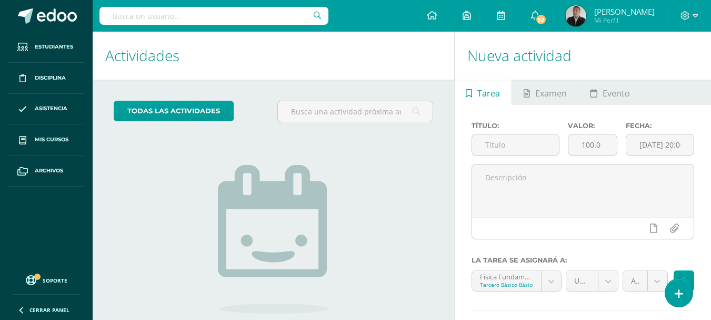
click at [673, 49] on h1 "Nueva actividad" at bounding box center [582, 56] width 231 height 48
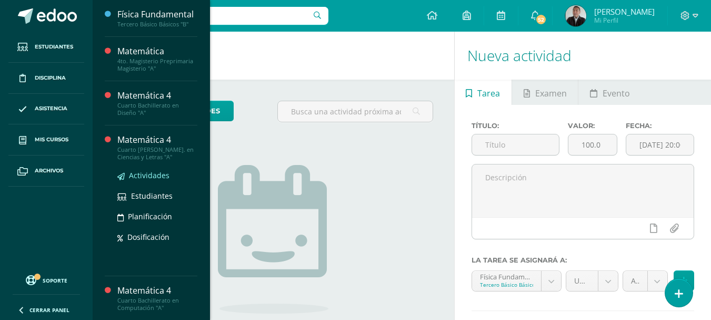
click at [147, 180] on span "Actividades" at bounding box center [149, 175] width 41 height 10
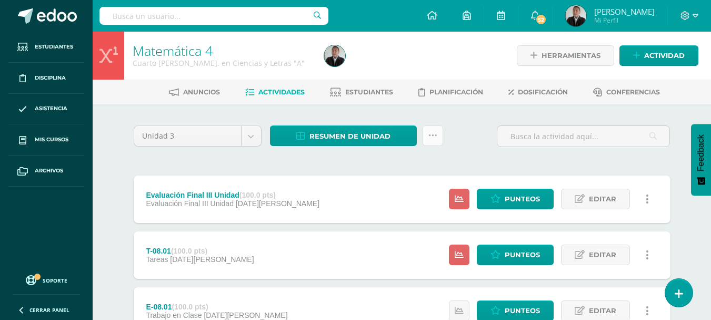
click at [431, 137] on icon at bounding box center [432, 135] width 9 height 9
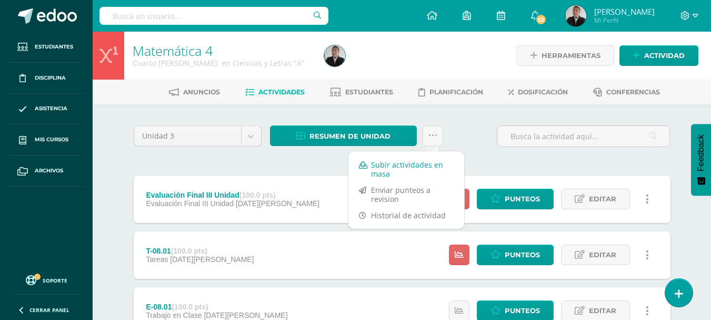
click at [398, 167] on link "Subir actividades en masa" at bounding box center [406, 168] width 116 height 25
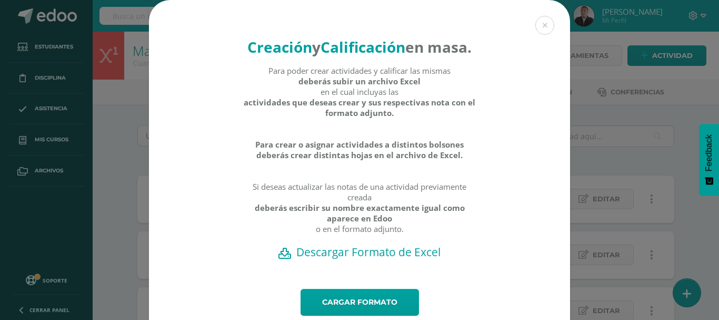
click at [364, 259] on h2 "Descargar Formato de Excel" at bounding box center [359, 251] width 384 height 15
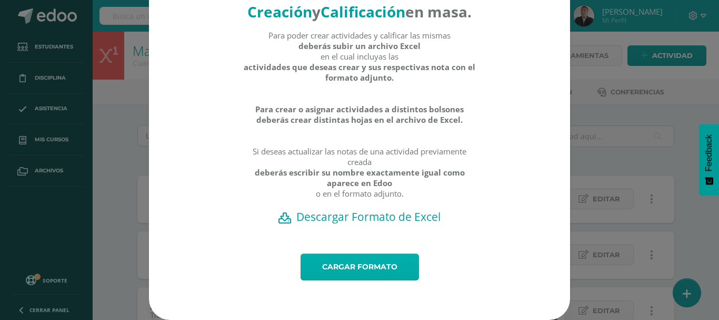
click at [338, 265] on link "Cargar formato" at bounding box center [360, 266] width 118 height 27
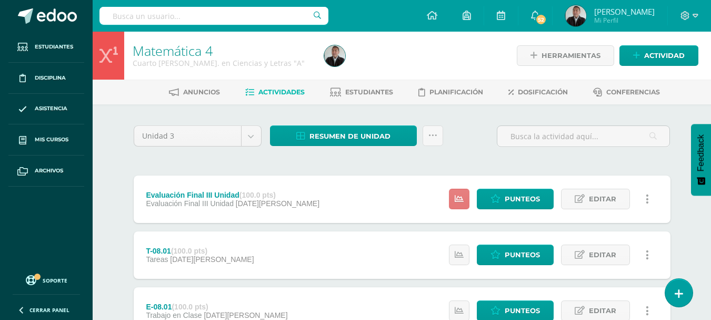
click at [452, 199] on link at bounding box center [459, 198] width 21 height 21
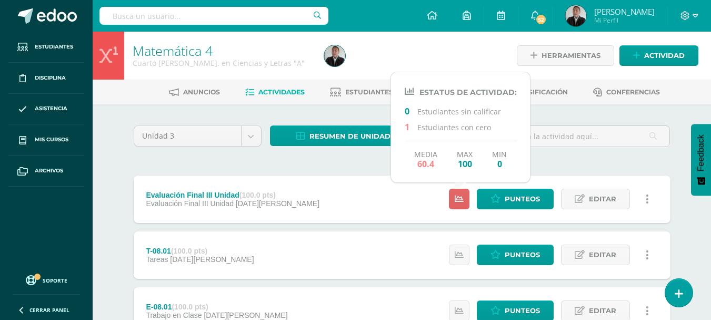
click at [373, 199] on div "Evaluación Final III Unidad (100.0 pts) Evaluación Final III Unidad 06 de Agost…" at bounding box center [402, 198] width 537 height 47
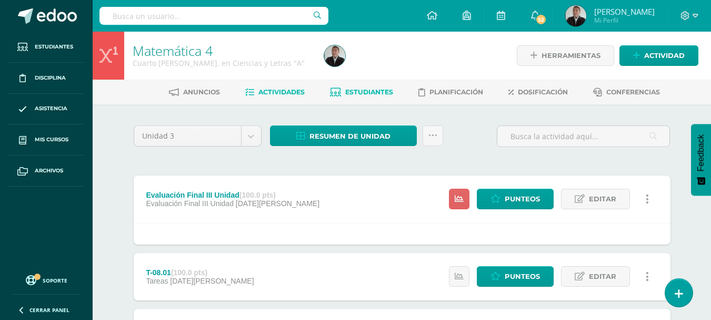
click at [371, 94] on span "Estudiantes" at bounding box center [369, 92] width 48 height 8
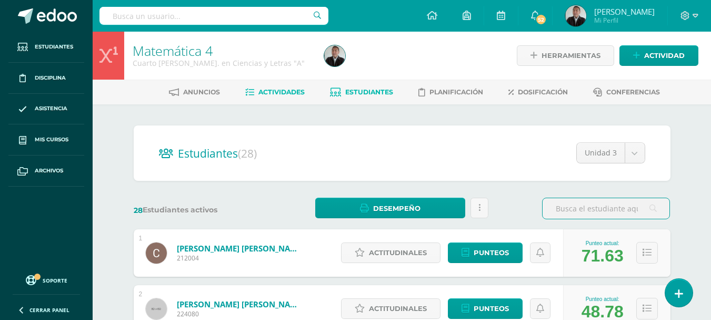
click at [269, 95] on span "Actividades" at bounding box center [281, 92] width 46 height 8
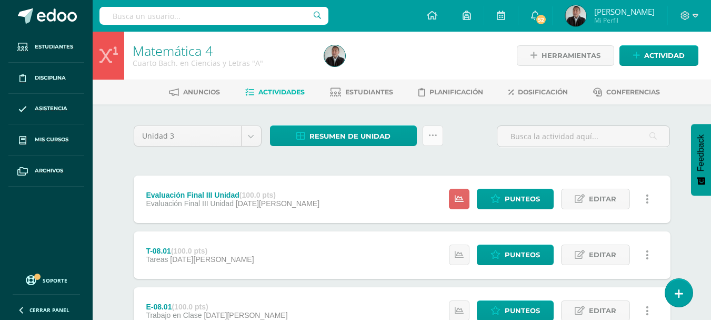
click at [428, 134] on icon at bounding box center [432, 135] width 9 height 9
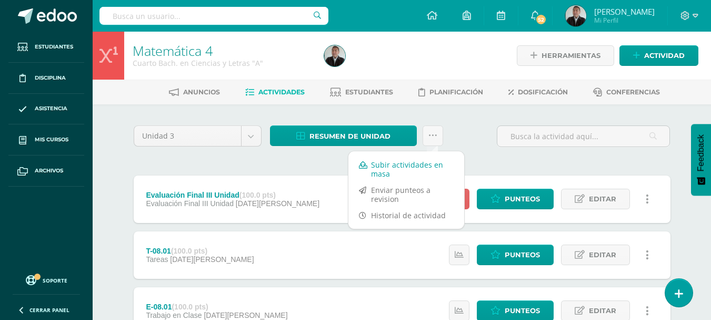
click at [378, 165] on link "Subir actividades en masa" at bounding box center [406, 168] width 116 height 25
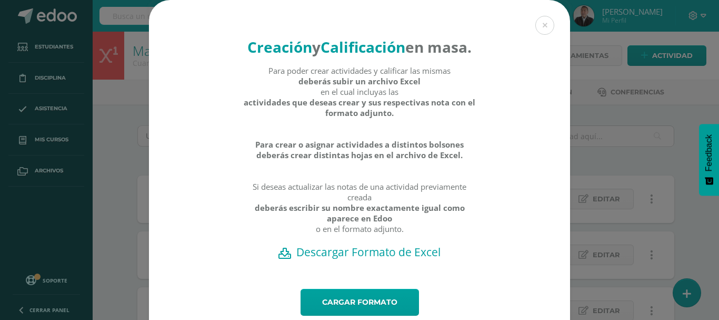
scroll to position [55, 0]
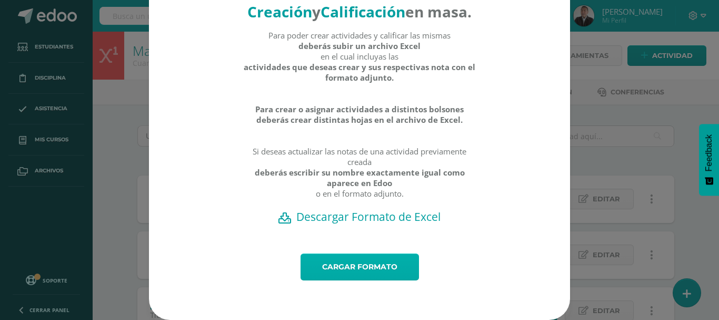
click at [350, 270] on link "Cargar formato" at bounding box center [360, 266] width 118 height 27
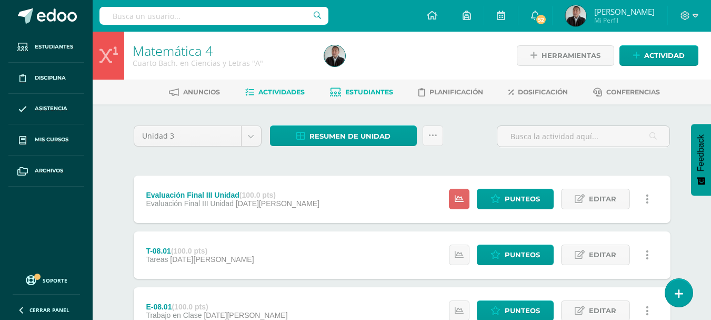
click at [365, 92] on span "Estudiantes" at bounding box center [369, 92] width 48 height 8
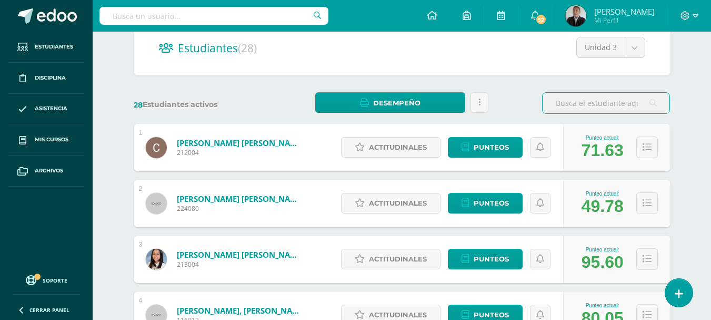
scroll to position [53, 0]
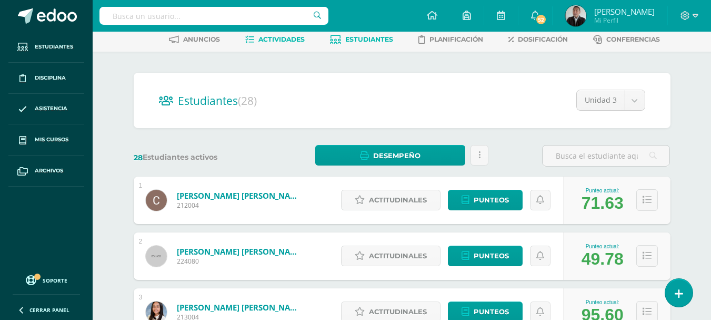
click at [286, 42] on span "Actividades" at bounding box center [281, 39] width 46 height 8
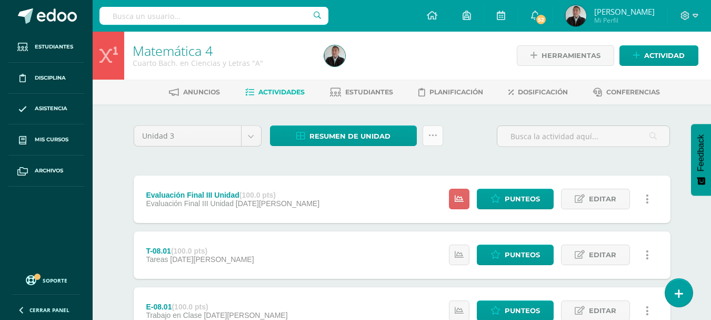
click at [428, 133] on icon at bounding box center [432, 135] width 9 height 9
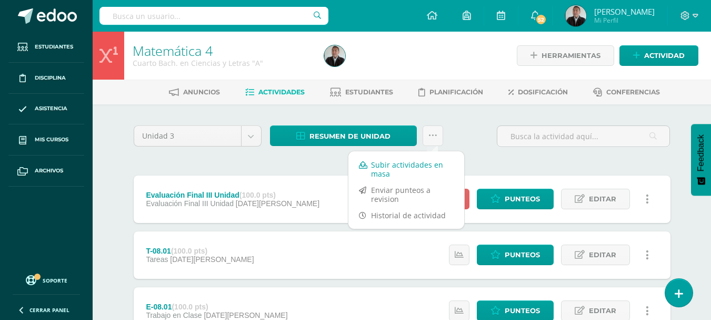
click at [408, 166] on link "Subir actividades en masa" at bounding box center [406, 168] width 116 height 25
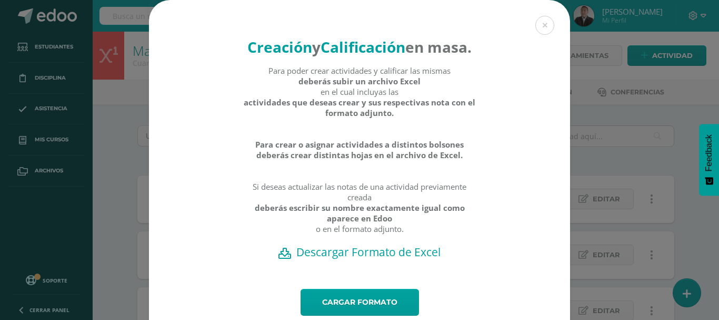
scroll to position [55, 0]
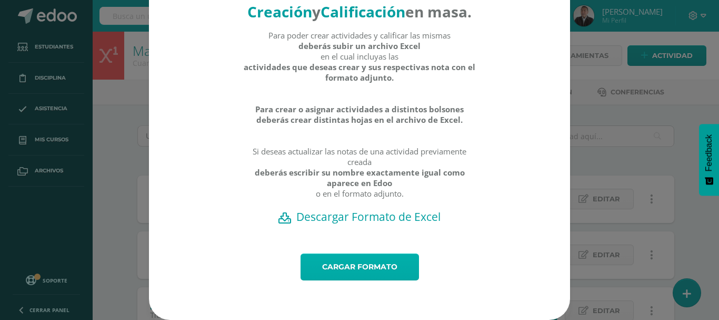
click at [363, 261] on link "Cargar formato" at bounding box center [360, 266] width 118 height 27
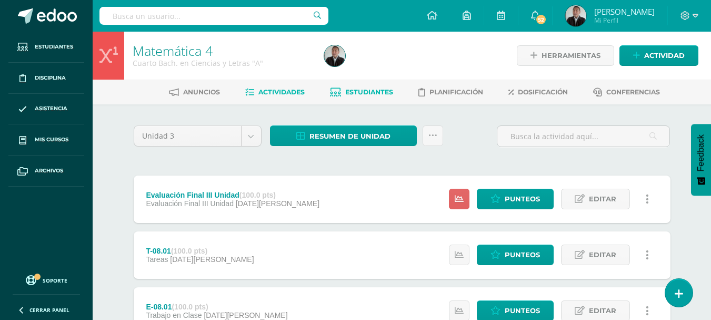
click at [385, 92] on span "Estudiantes" at bounding box center [369, 92] width 48 height 8
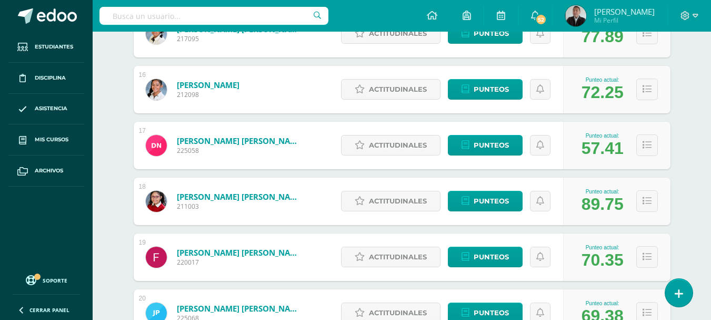
scroll to position [1053, 0]
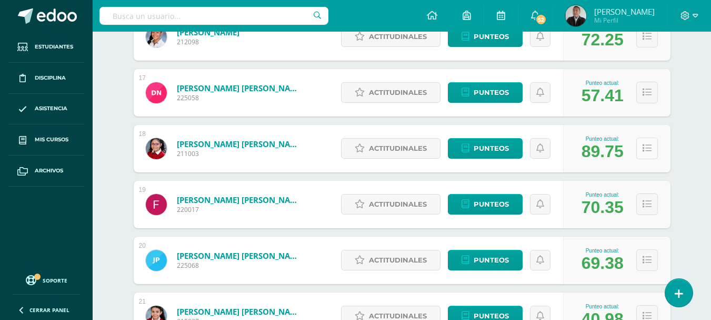
click at [643, 153] on button at bounding box center [647, 148] width 22 height 22
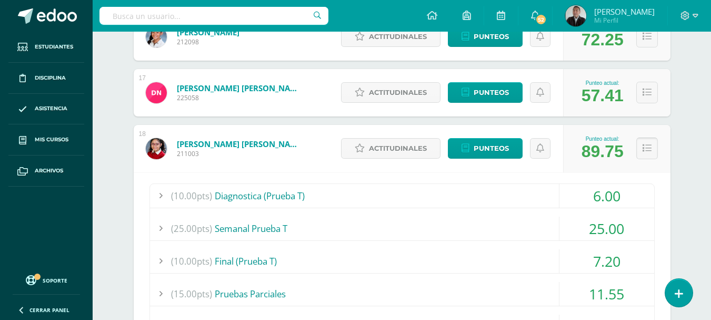
click at [646, 149] on icon at bounding box center [647, 148] width 9 height 9
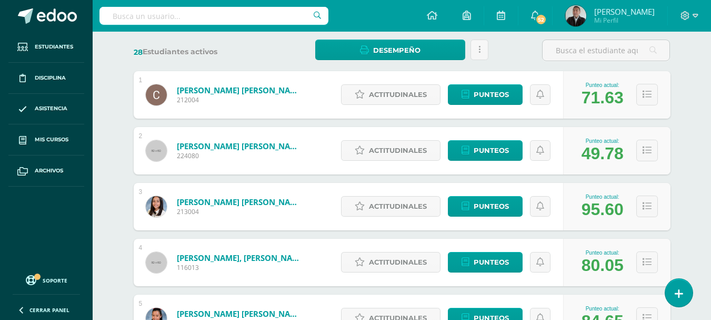
scroll to position [53, 0]
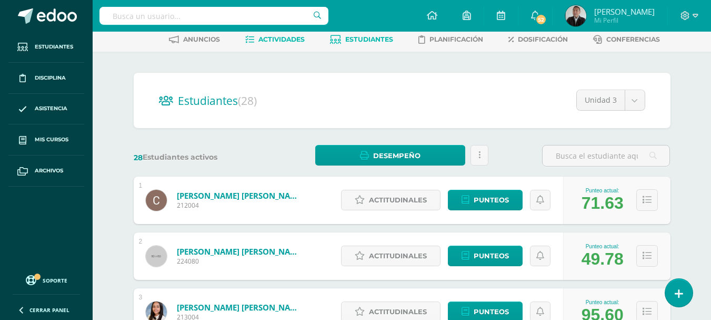
click at [272, 36] on span "Actividades" at bounding box center [281, 39] width 46 height 8
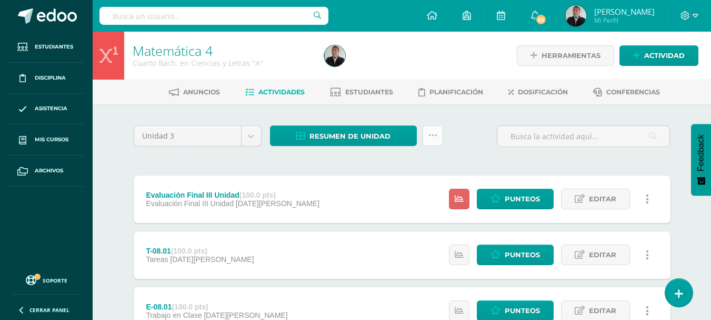
click at [434, 144] on link at bounding box center [433, 135] width 21 height 21
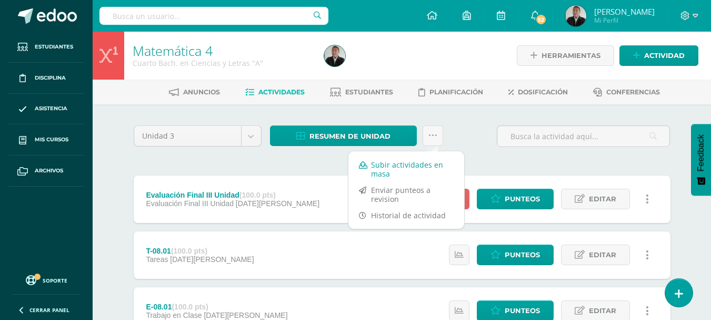
click at [422, 163] on link "Subir actividades en masa" at bounding box center [406, 168] width 116 height 25
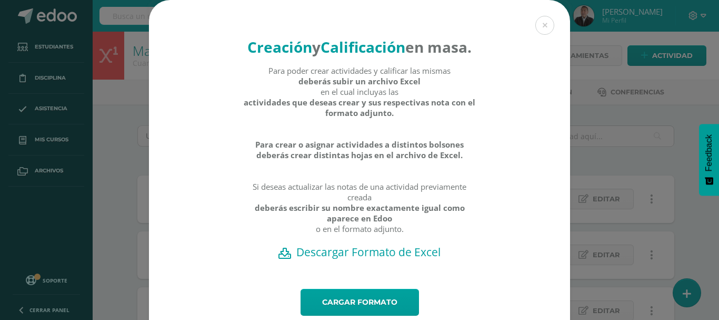
scroll to position [55, 0]
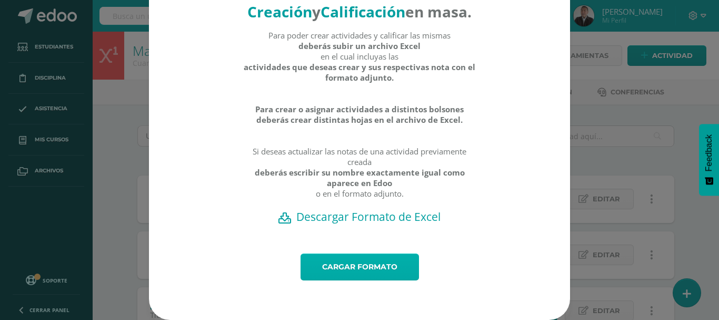
click at [355, 262] on link "Cargar formato" at bounding box center [360, 266] width 118 height 27
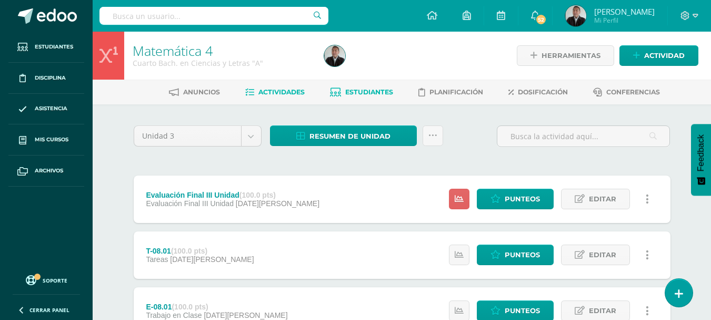
click at [377, 93] on span "Estudiantes" at bounding box center [369, 92] width 48 height 8
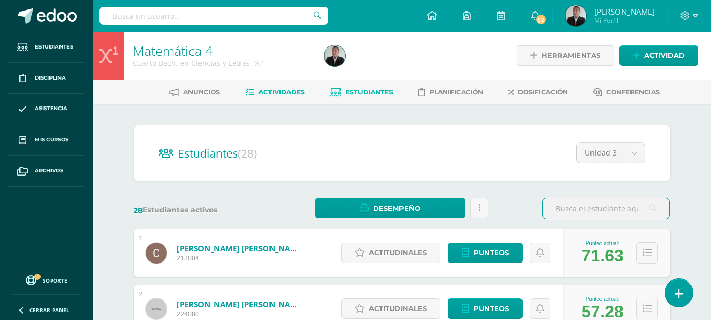
click at [293, 87] on link "Actividades" at bounding box center [274, 92] width 59 height 17
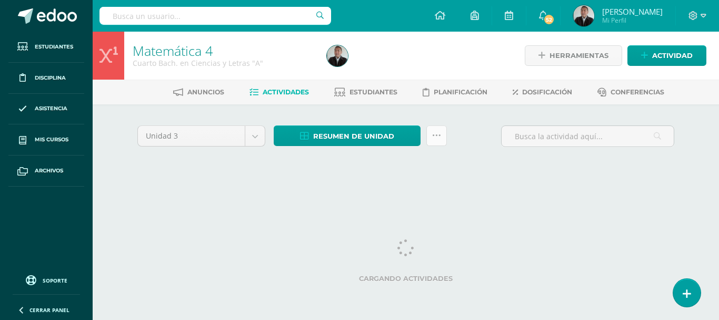
click at [437, 138] on icon at bounding box center [436, 135] width 9 height 9
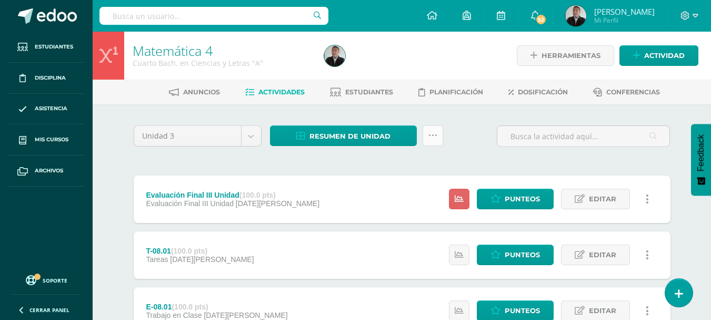
click at [437, 138] on link at bounding box center [433, 135] width 21 height 21
click at [434, 136] on icon at bounding box center [432, 135] width 9 height 9
click at [435, 133] on icon at bounding box center [432, 135] width 9 height 9
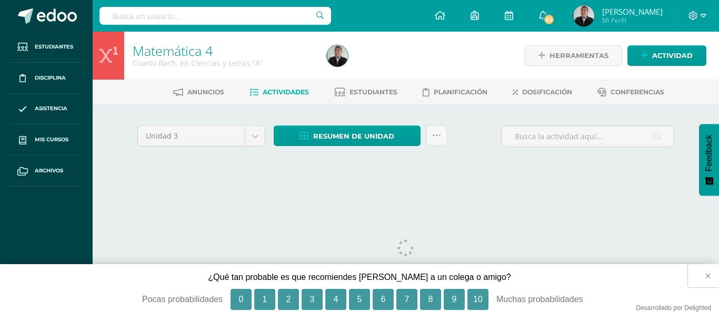
click at [709, 276] on button "×" at bounding box center [703, 275] width 31 height 23
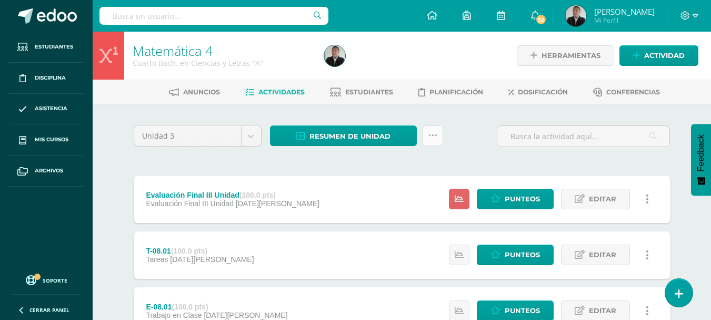
click at [435, 136] on icon at bounding box center [432, 135] width 9 height 9
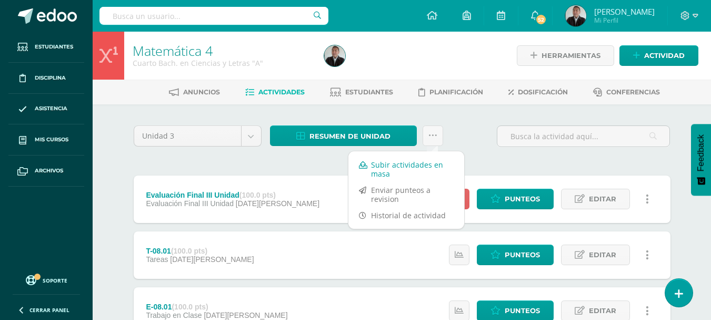
click at [395, 166] on link "Subir actividades en masa" at bounding box center [406, 168] width 116 height 25
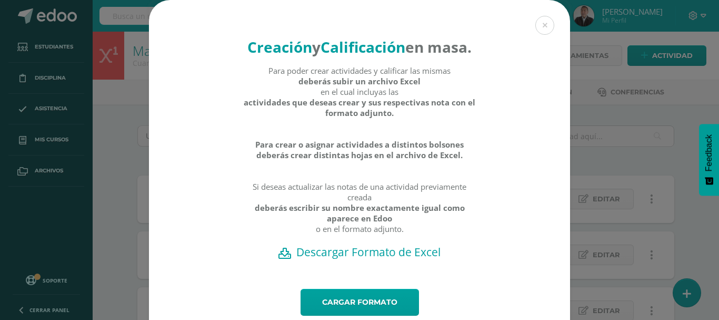
scroll to position [55, 0]
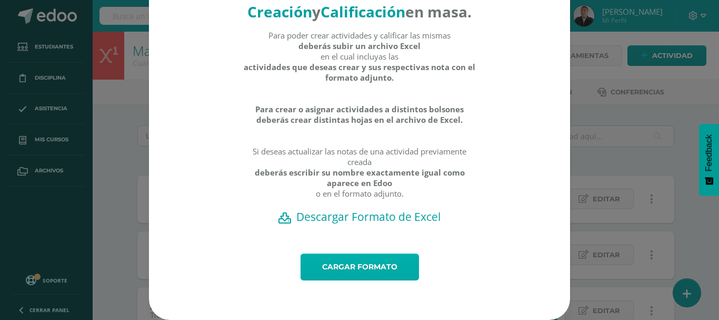
click at [368, 267] on link "Cargar formato" at bounding box center [360, 266] width 118 height 27
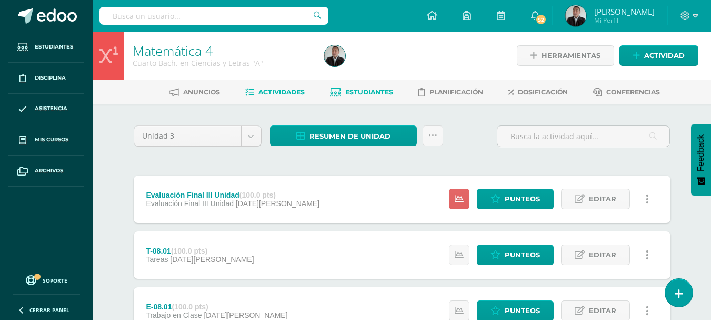
click at [367, 93] on span "Estudiantes" at bounding box center [369, 92] width 48 height 8
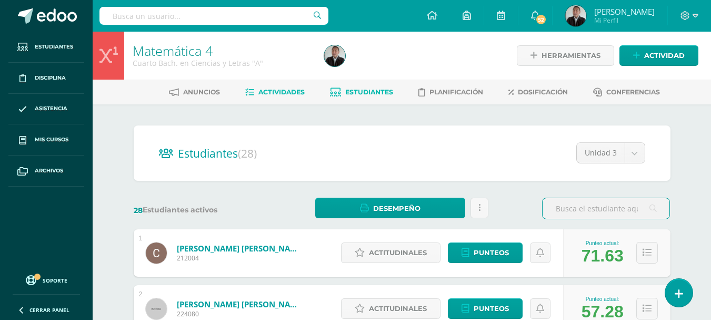
click at [287, 94] on span "Actividades" at bounding box center [281, 92] width 46 height 8
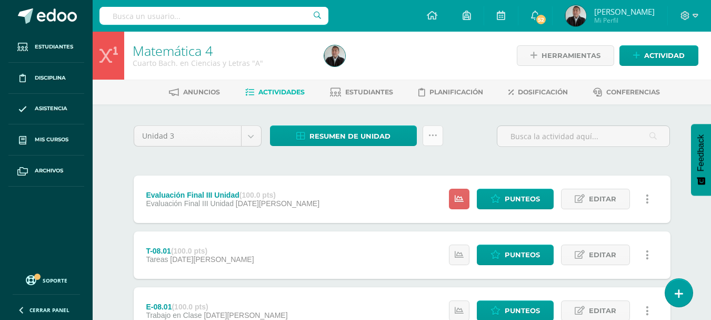
click at [433, 141] on link at bounding box center [433, 135] width 21 height 21
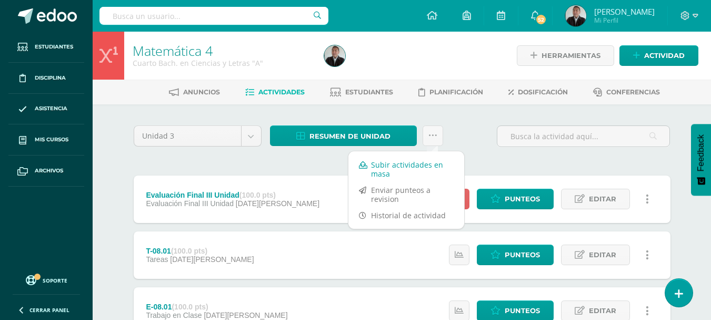
click at [407, 164] on link "Subir actividades en masa" at bounding box center [406, 168] width 116 height 25
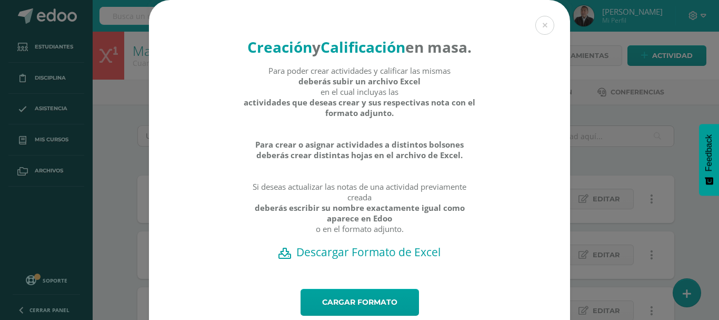
scroll to position [55, 0]
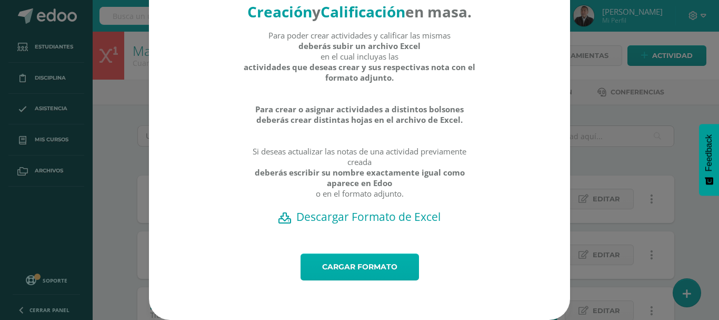
click at [351, 269] on link "Cargar formato" at bounding box center [360, 266] width 118 height 27
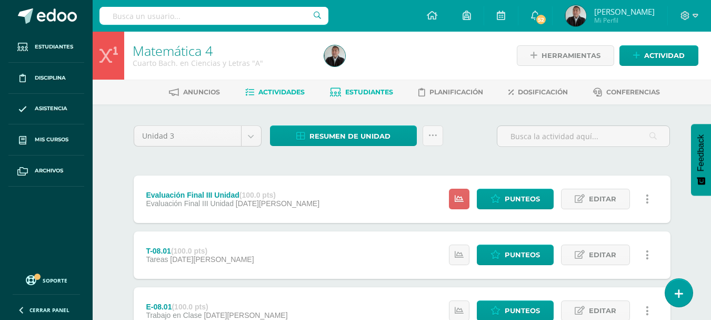
click at [380, 92] on span "Estudiantes" at bounding box center [369, 92] width 48 height 8
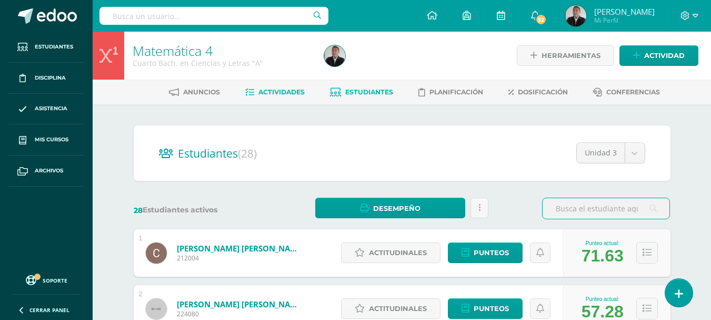
click at [287, 91] on span "Actividades" at bounding box center [281, 92] width 46 height 8
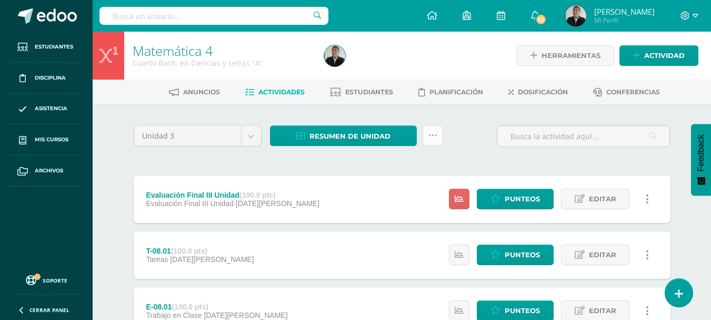
click at [432, 139] on icon at bounding box center [432, 135] width 9 height 9
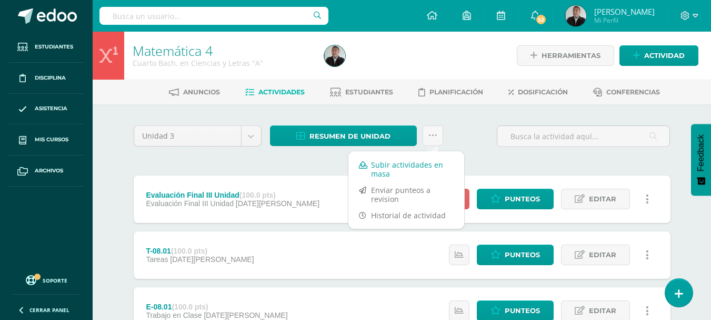
click at [414, 166] on link "Subir actividades en masa" at bounding box center [406, 168] width 116 height 25
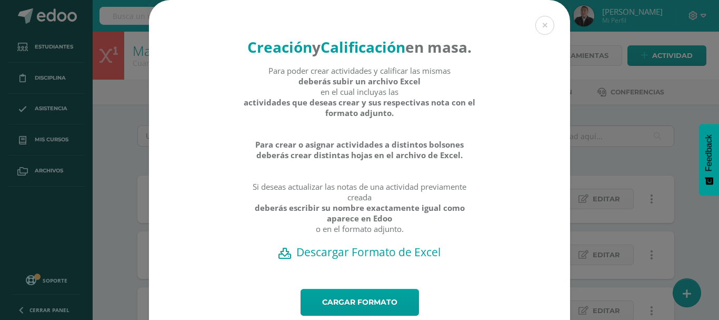
scroll to position [55, 0]
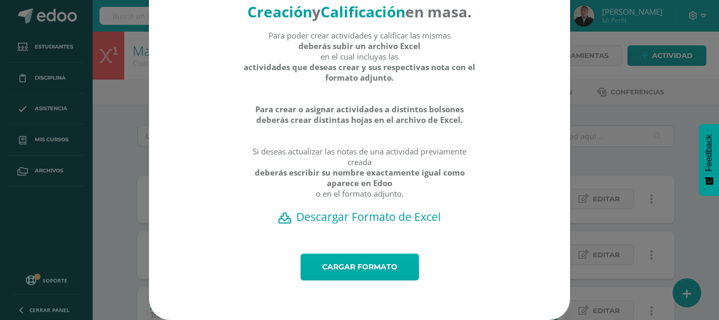
click at [363, 266] on link "Cargar formato" at bounding box center [360, 266] width 118 height 27
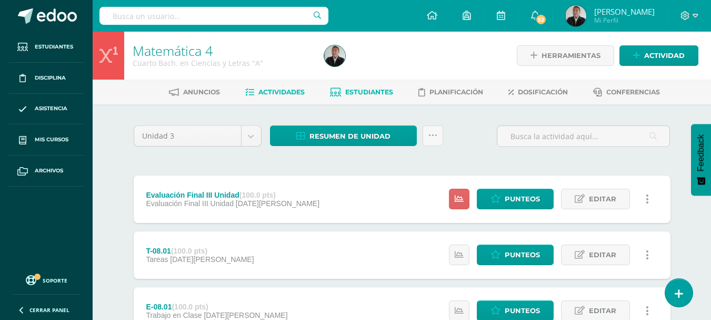
click at [370, 87] on link "Estudiantes" at bounding box center [361, 92] width 63 height 17
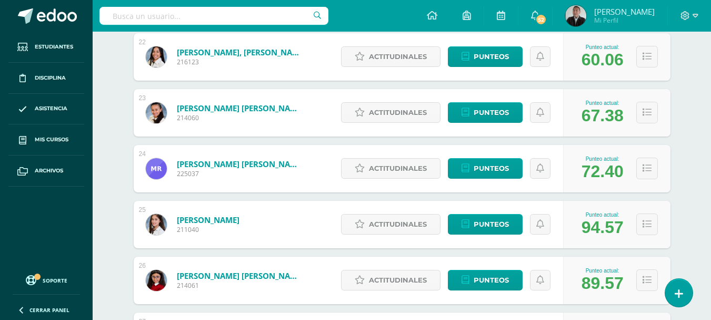
scroll to position [1420, 0]
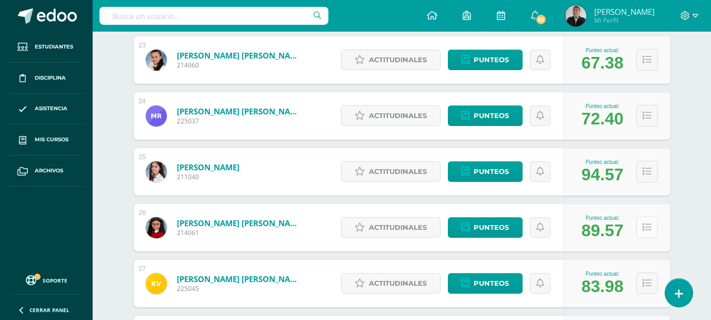
click at [646, 231] on icon at bounding box center [647, 227] width 9 height 9
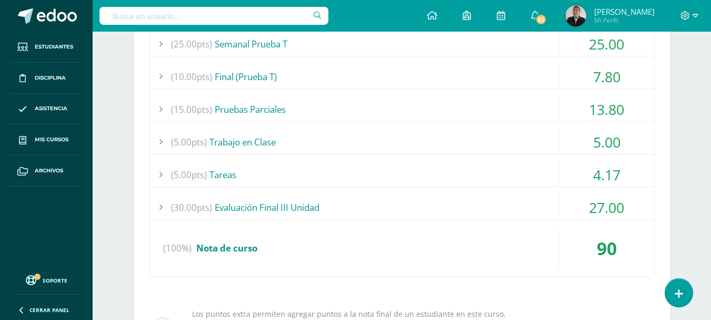
scroll to position [1473, 0]
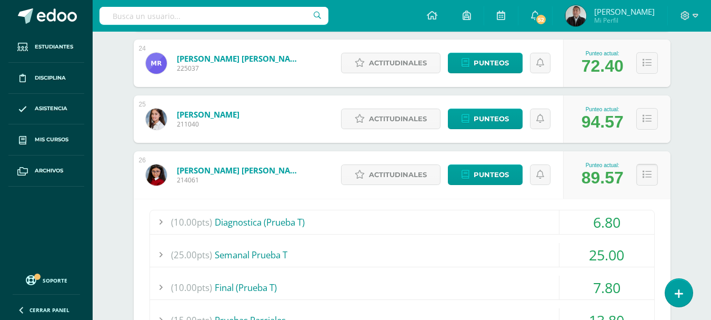
click at [641, 178] on button at bounding box center [647, 175] width 22 height 22
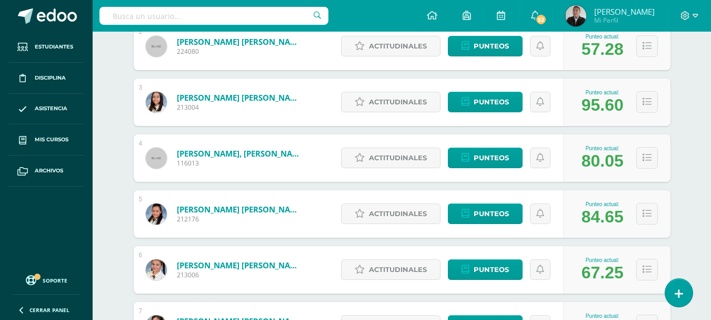
scroll to position [0, 0]
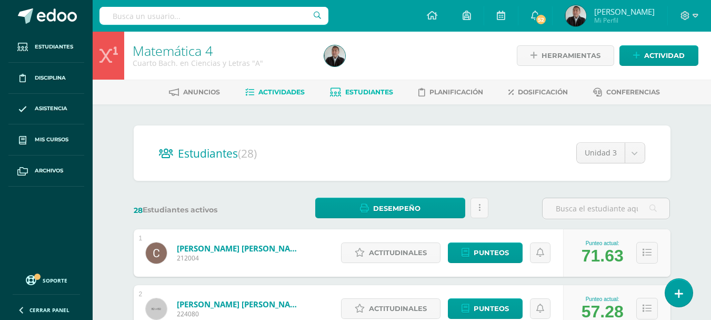
click at [270, 88] on span "Actividades" at bounding box center [281, 92] width 46 height 8
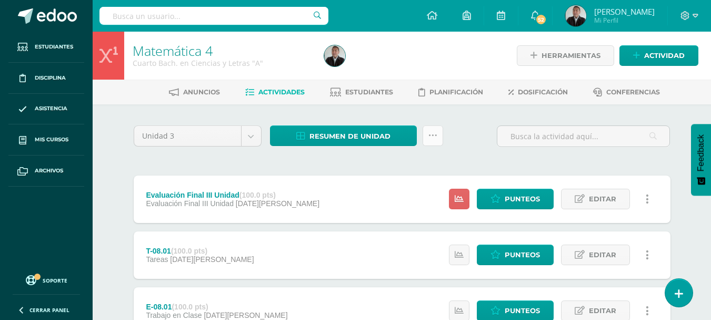
click at [434, 130] on link at bounding box center [433, 135] width 21 height 21
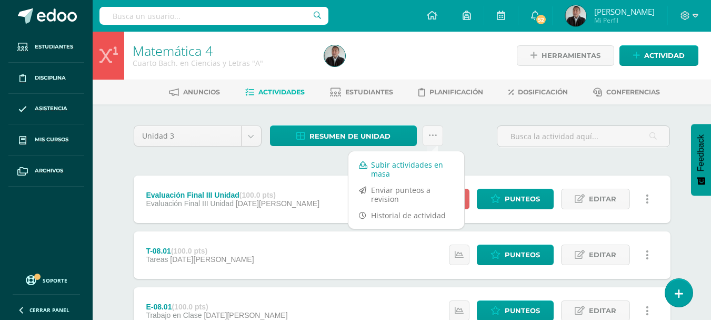
click at [433, 161] on link "Subir actividades en masa" at bounding box center [406, 168] width 116 height 25
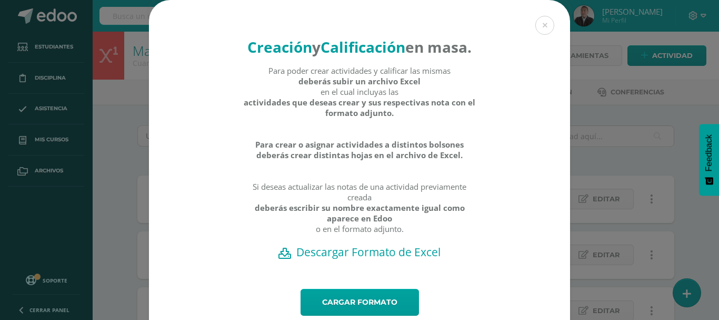
scroll to position [55, 0]
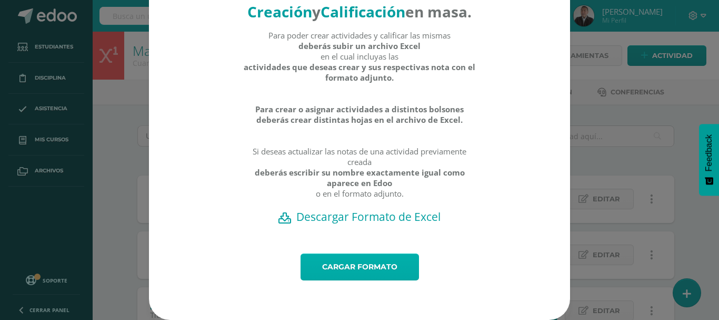
click at [357, 271] on link "Cargar formato" at bounding box center [360, 266] width 118 height 27
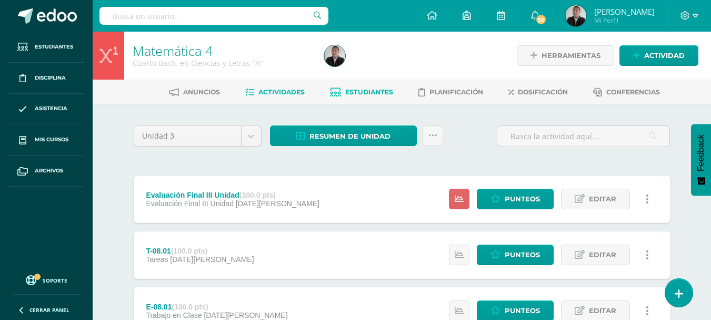
click at [380, 91] on span "Estudiantes" at bounding box center [369, 92] width 48 height 8
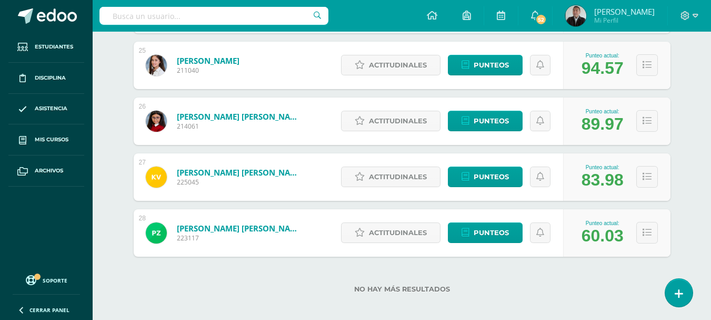
scroll to position [1533, 0]
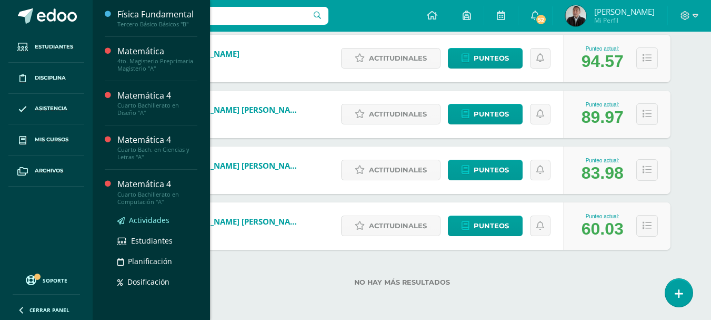
click at [151, 225] on span "Actividades" at bounding box center [149, 220] width 41 height 10
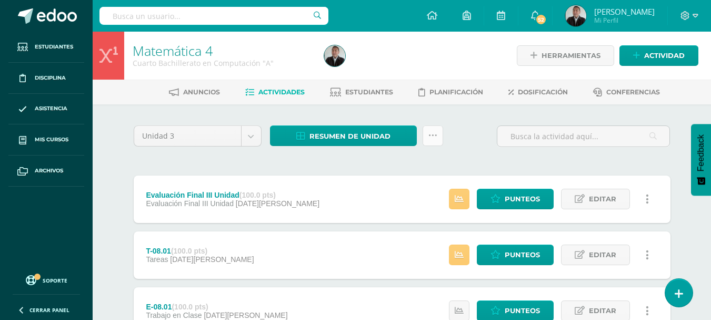
click at [431, 142] on link at bounding box center [433, 135] width 21 height 21
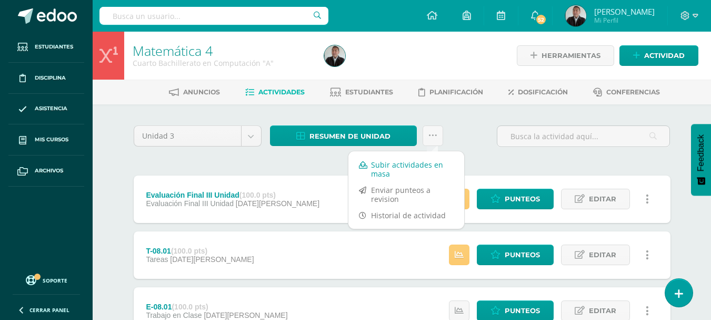
click at [380, 165] on link "Subir actividades en masa" at bounding box center [406, 168] width 116 height 25
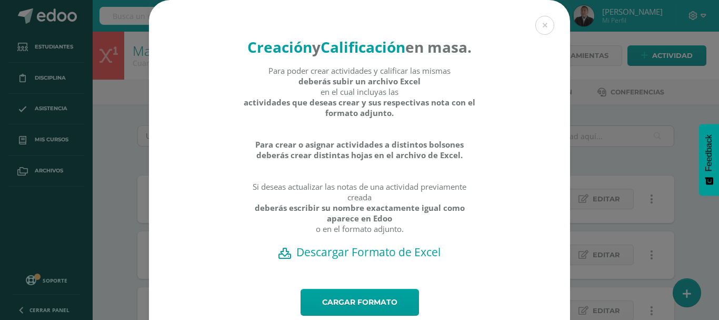
scroll to position [55, 0]
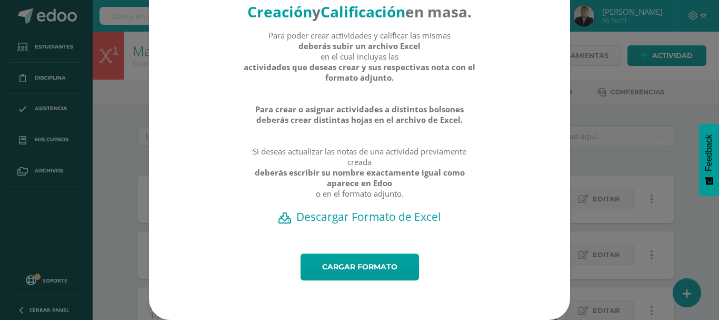
click at [366, 219] on h2 "Descargar Formato de Excel" at bounding box center [359, 216] width 384 height 15
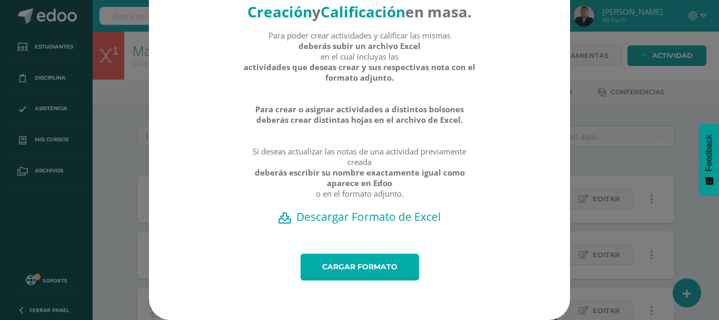
click at [358, 272] on link "Cargar formato" at bounding box center [360, 266] width 118 height 27
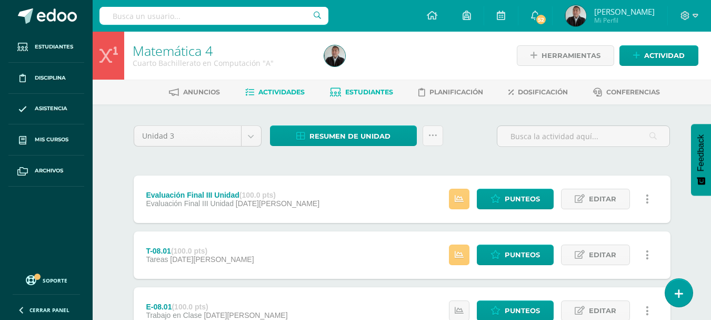
click at [376, 94] on span "Estudiantes" at bounding box center [369, 92] width 48 height 8
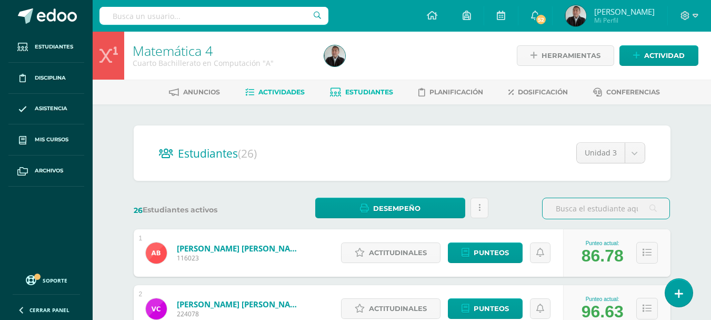
click at [277, 92] on span "Actividades" at bounding box center [281, 92] width 46 height 8
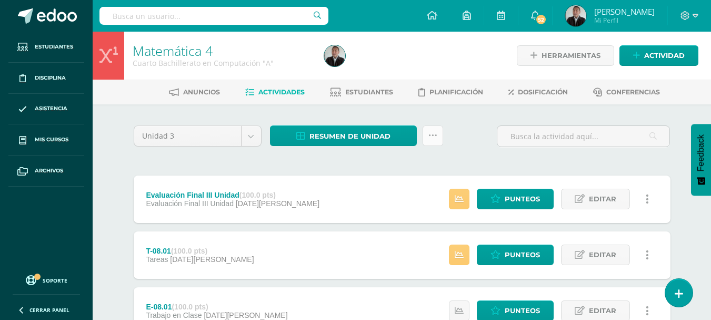
click at [433, 142] on link at bounding box center [433, 135] width 21 height 21
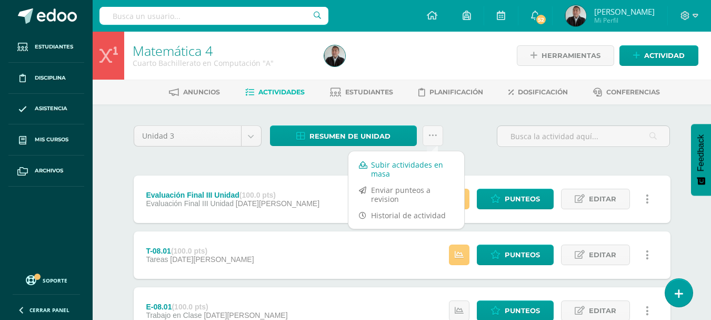
click at [403, 165] on link "Subir actividades en masa" at bounding box center [406, 168] width 116 height 25
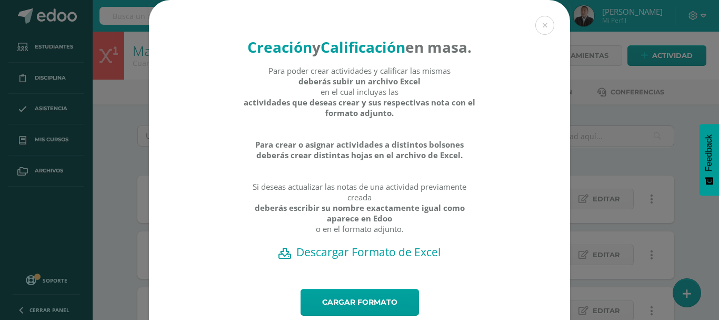
scroll to position [55, 0]
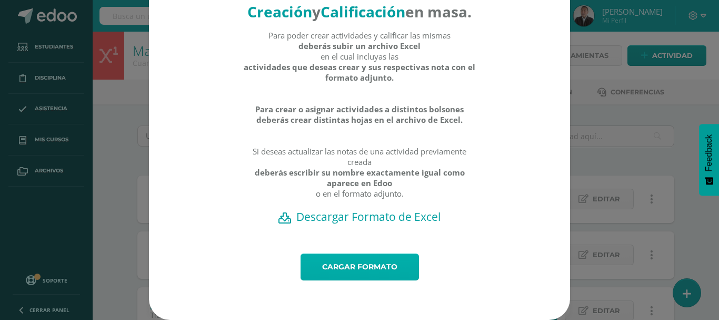
click at [356, 262] on link "Cargar formato" at bounding box center [360, 266] width 118 height 27
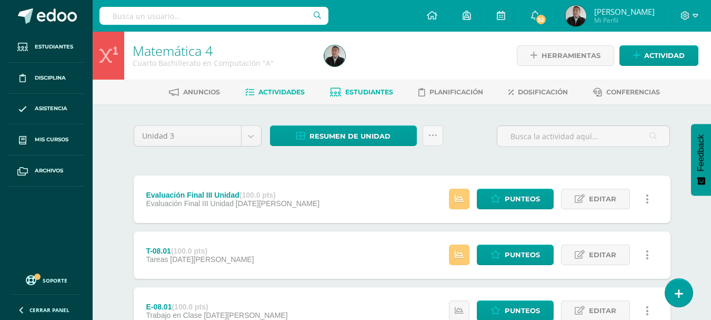
click at [384, 98] on link "Estudiantes" at bounding box center [361, 92] width 63 height 17
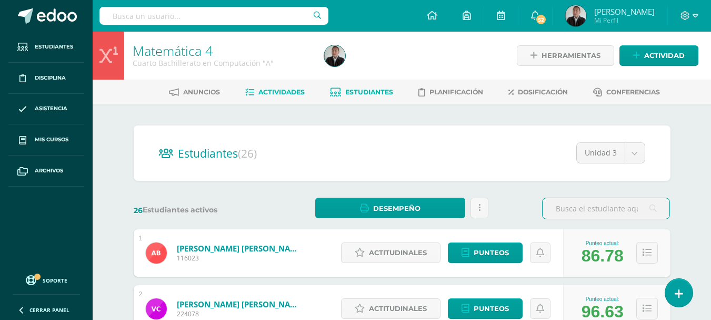
click at [283, 89] on span "Actividades" at bounding box center [281, 92] width 46 height 8
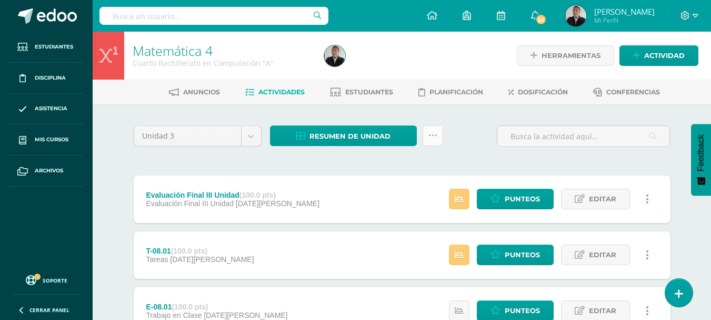
click at [435, 137] on icon at bounding box center [432, 135] width 9 height 9
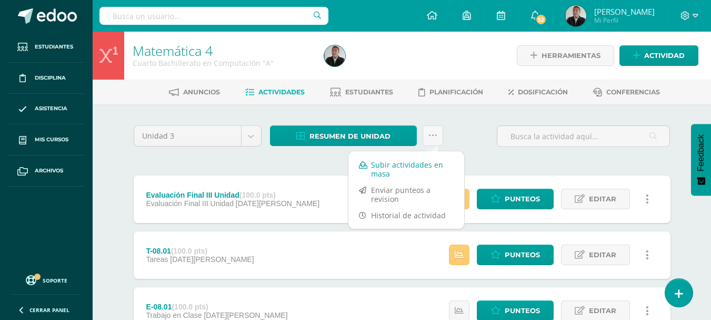
click at [375, 164] on link "Subir actividades en masa" at bounding box center [406, 168] width 116 height 25
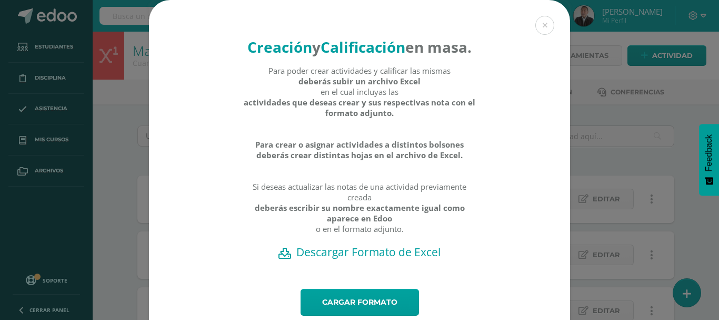
scroll to position [53, 0]
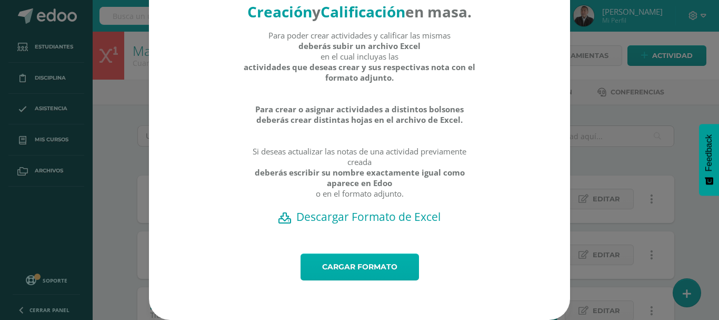
click at [354, 274] on link "Cargar formato" at bounding box center [360, 266] width 118 height 27
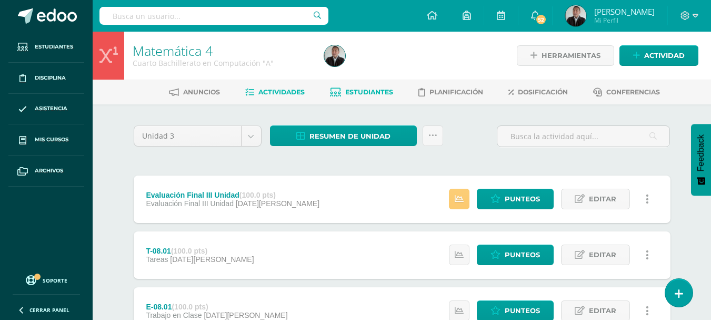
click at [370, 88] on span "Estudiantes" at bounding box center [369, 92] width 48 height 8
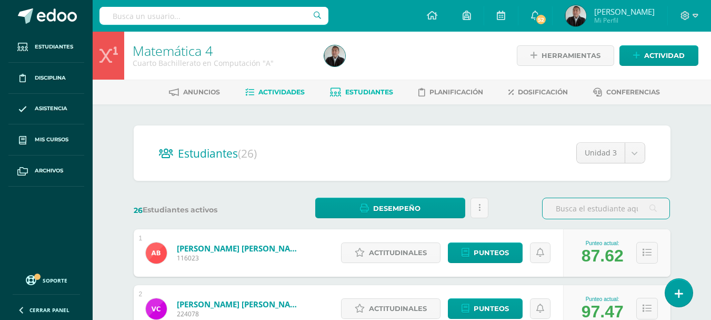
click at [291, 90] on span "Actividades" at bounding box center [281, 92] width 46 height 8
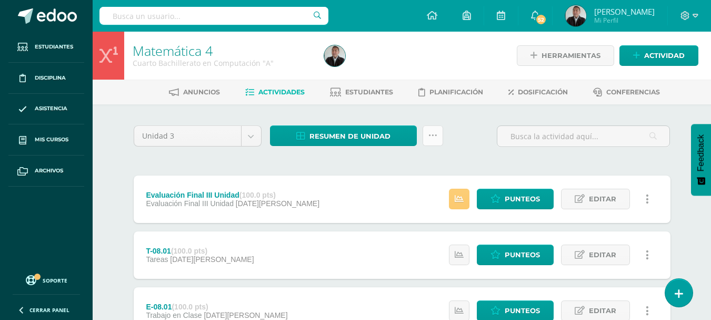
click at [432, 141] on link at bounding box center [433, 135] width 21 height 21
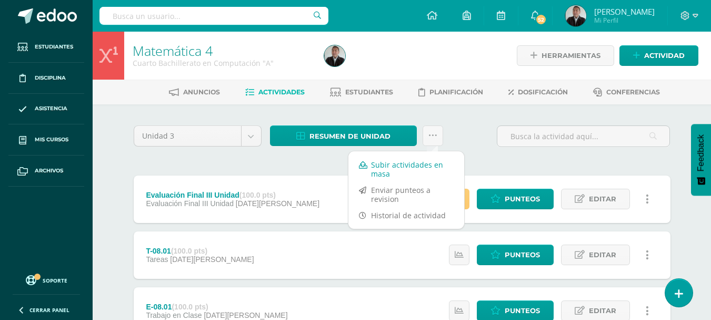
click at [415, 164] on link "Subir actividades en masa" at bounding box center [406, 168] width 116 height 25
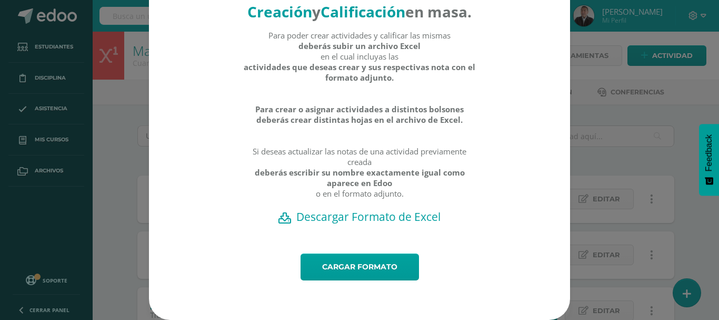
scroll to position [55, 0]
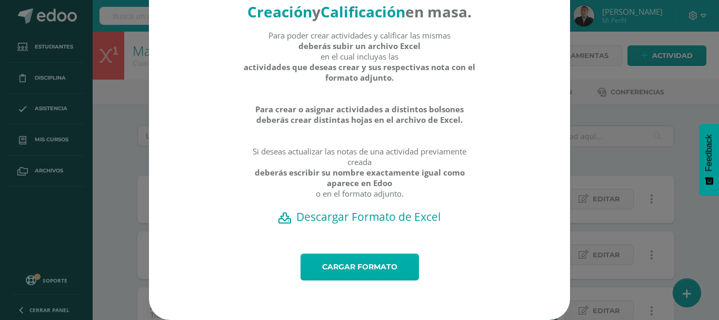
click at [347, 264] on link "Cargar formato" at bounding box center [360, 266] width 118 height 27
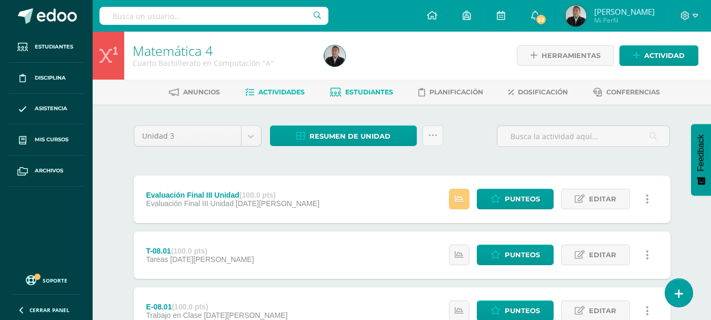
click at [364, 91] on span "Estudiantes" at bounding box center [369, 92] width 48 height 8
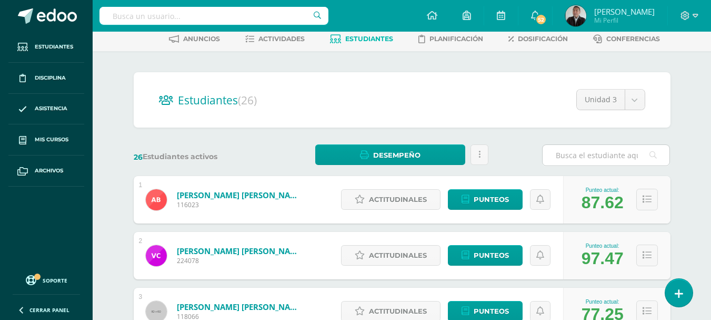
scroll to position [106, 0]
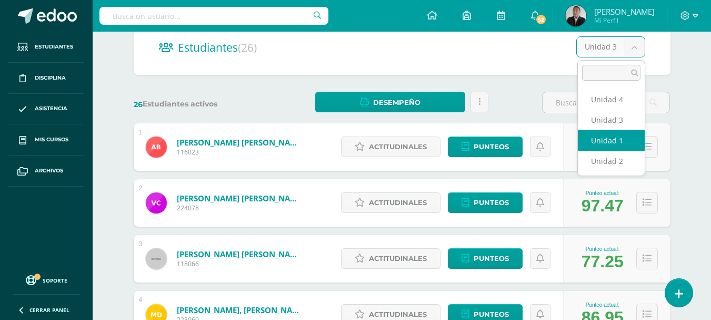
select select "/dashboard/teacher/section/2682/students/?unit=173043"
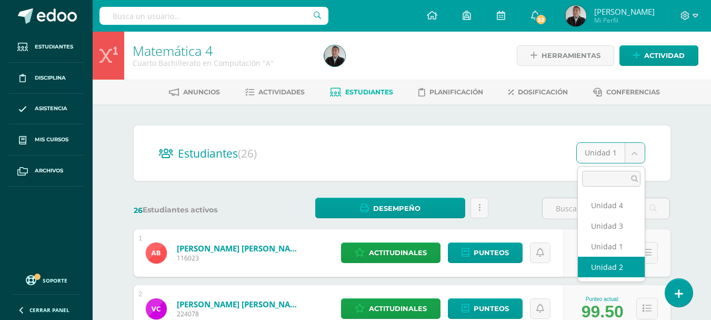
select select "/dashboard/teacher/section/2682/students/?unit=173046"
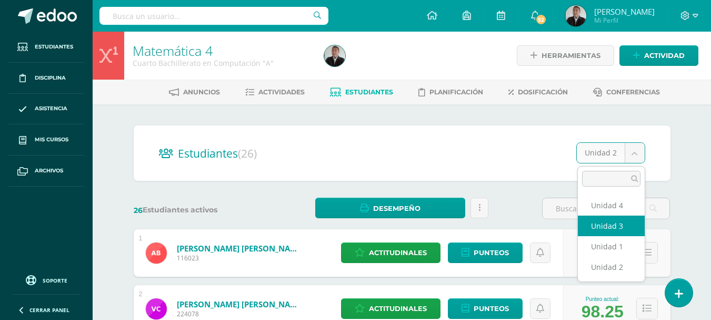
select select "/dashboard/teacher/section/2682/students/?unit=173047"
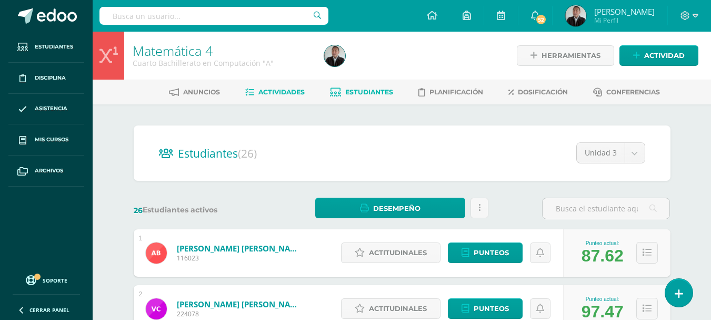
click at [286, 93] on span "Actividades" at bounding box center [281, 92] width 46 height 8
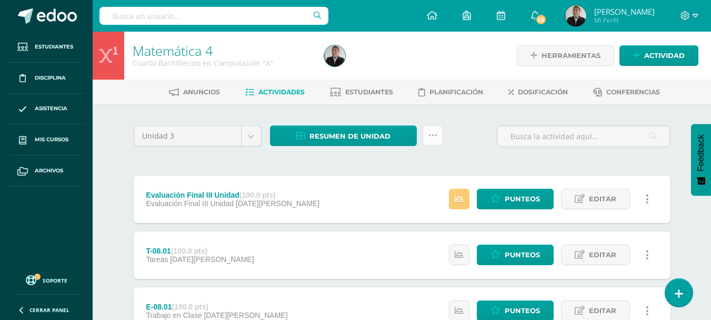
click at [436, 141] on link at bounding box center [433, 135] width 21 height 21
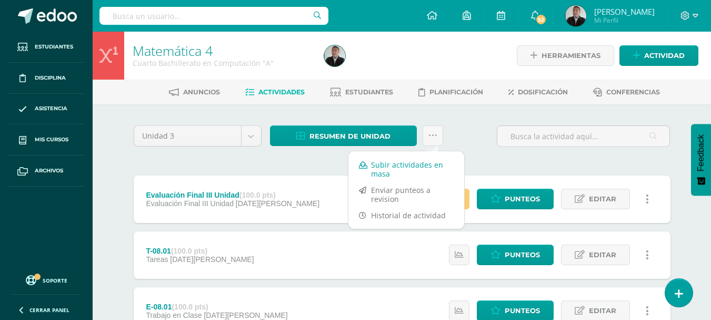
click at [416, 164] on link "Subir actividades en masa" at bounding box center [406, 168] width 116 height 25
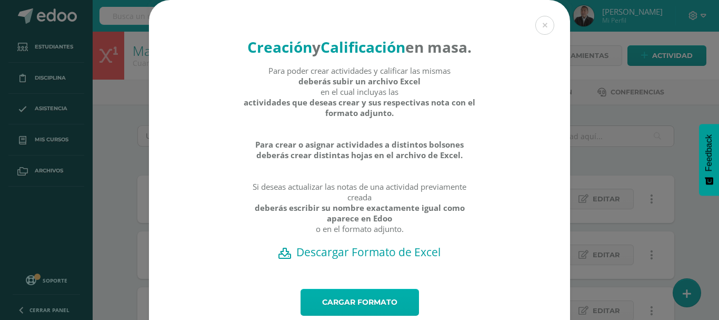
scroll to position [55, 0]
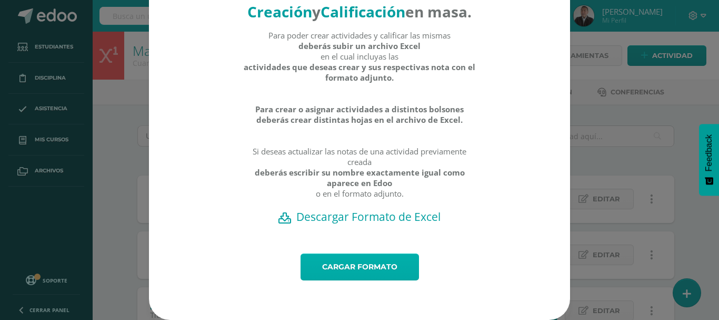
click at [395, 271] on link "Cargar formato" at bounding box center [360, 266] width 118 height 27
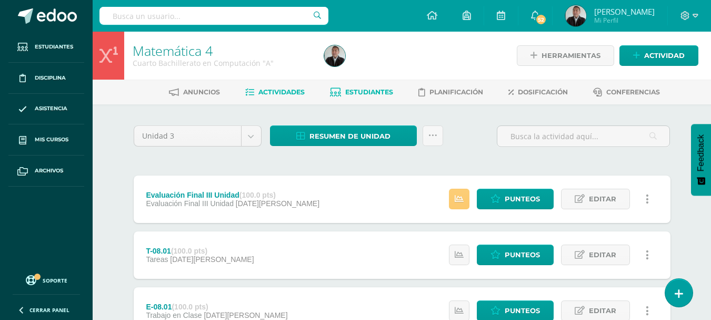
click at [381, 94] on span "Estudiantes" at bounding box center [369, 92] width 48 height 8
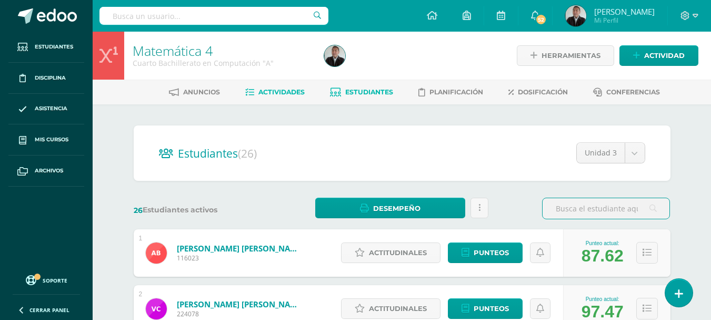
click at [288, 94] on span "Actividades" at bounding box center [281, 92] width 46 height 8
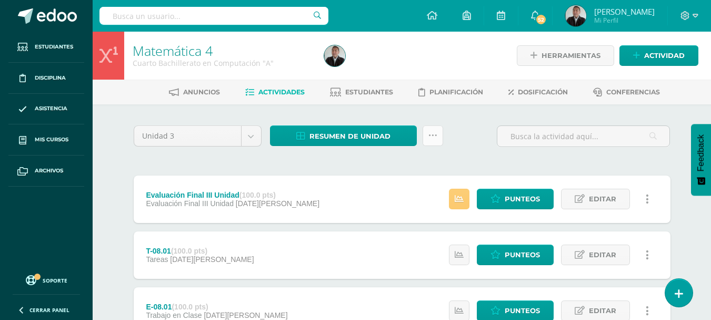
click at [434, 141] on link at bounding box center [433, 135] width 21 height 21
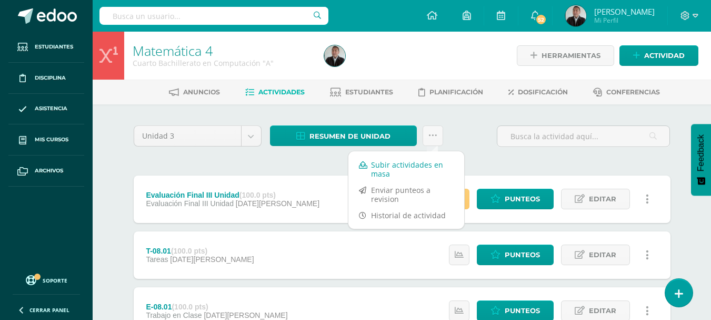
click at [408, 165] on link "Subir actividades en masa" at bounding box center [406, 168] width 116 height 25
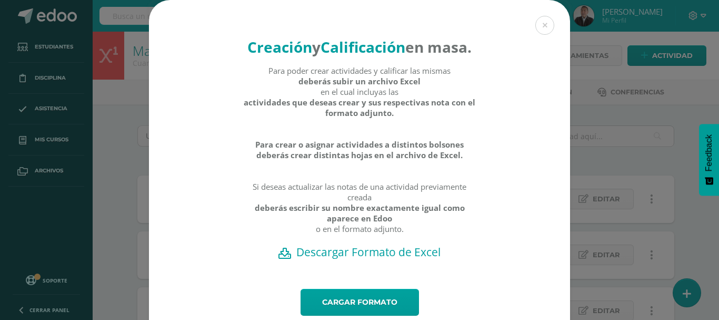
scroll to position [55, 0]
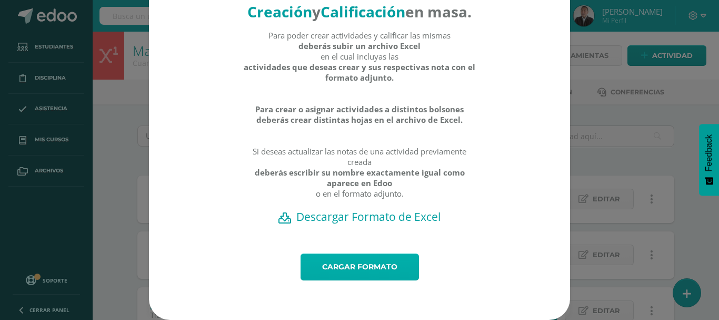
click at [347, 258] on link "Cargar formato" at bounding box center [360, 266] width 118 height 27
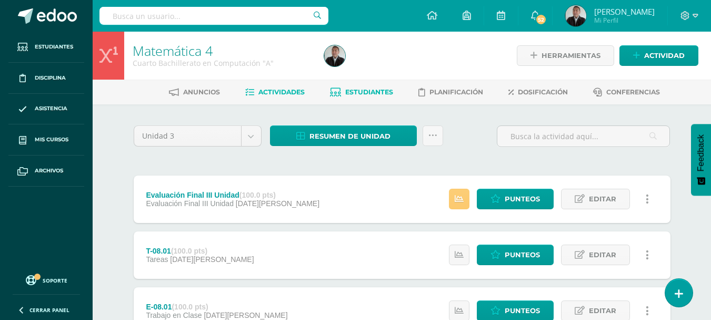
click at [371, 93] on span "Estudiantes" at bounding box center [369, 92] width 48 height 8
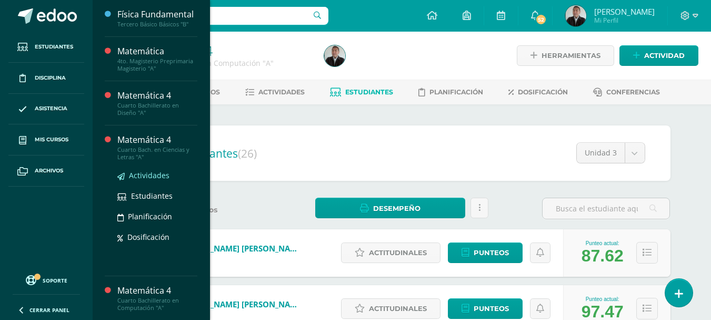
click at [141, 180] on span "Actividades" at bounding box center [149, 175] width 41 height 10
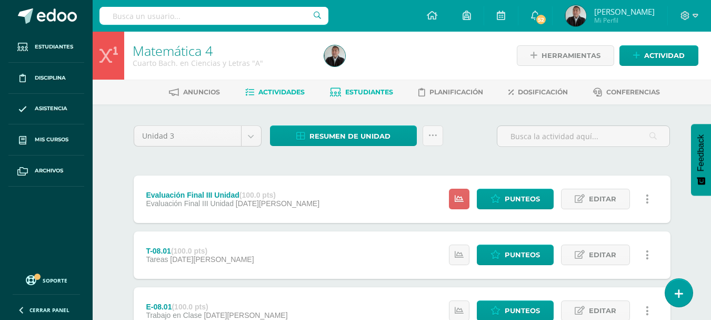
click at [370, 93] on span "Estudiantes" at bounding box center [369, 92] width 48 height 8
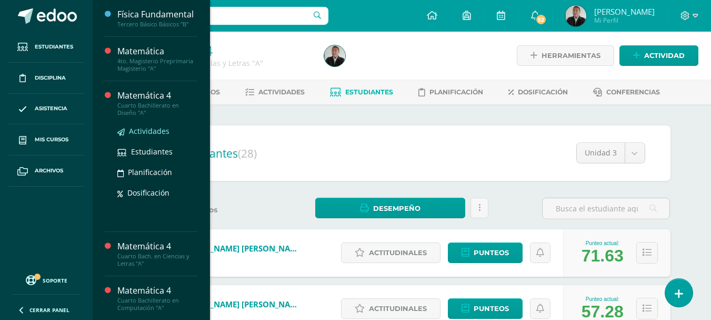
click at [144, 136] on span "Actividades" at bounding box center [149, 131] width 41 height 10
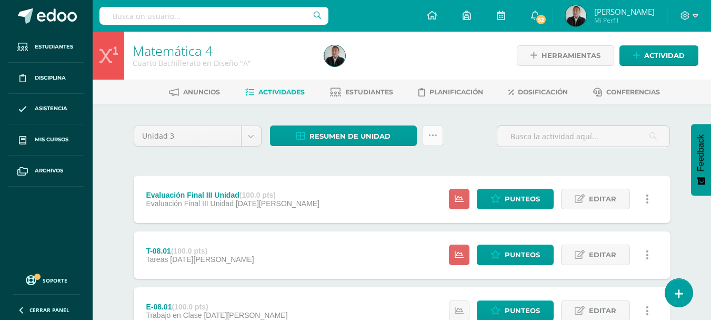
click at [430, 136] on icon at bounding box center [432, 135] width 9 height 9
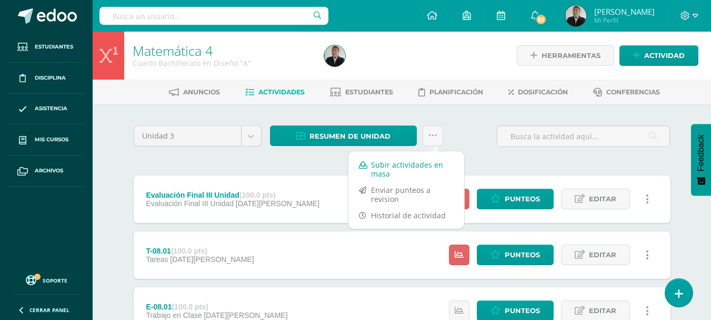
click at [399, 165] on link "Subir actividades en masa" at bounding box center [406, 168] width 116 height 25
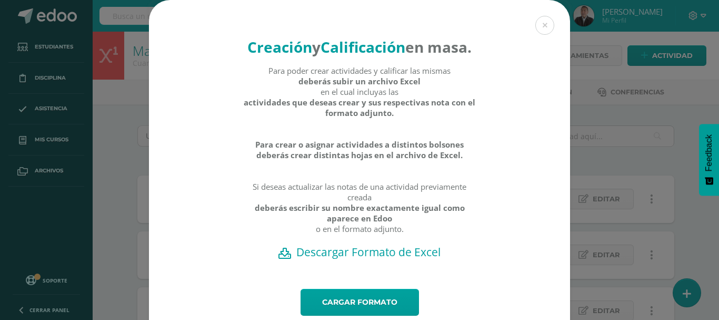
scroll to position [55, 0]
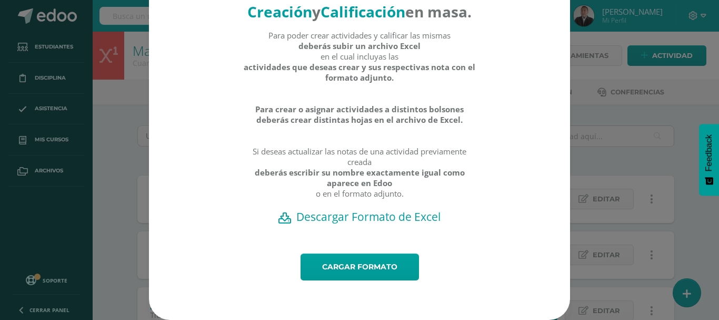
click at [359, 216] on h2 "Descargar Formato de Excel" at bounding box center [359, 216] width 384 height 15
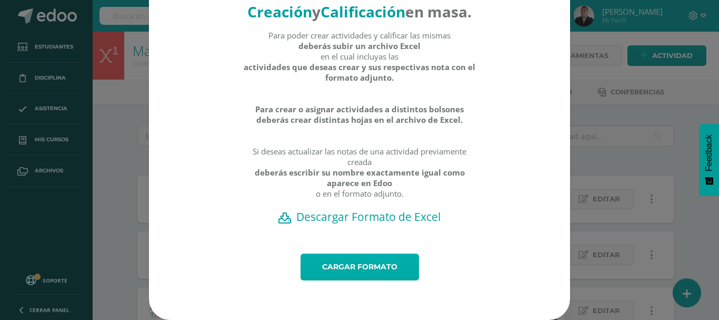
click at [360, 264] on link "Cargar formato" at bounding box center [360, 266] width 118 height 27
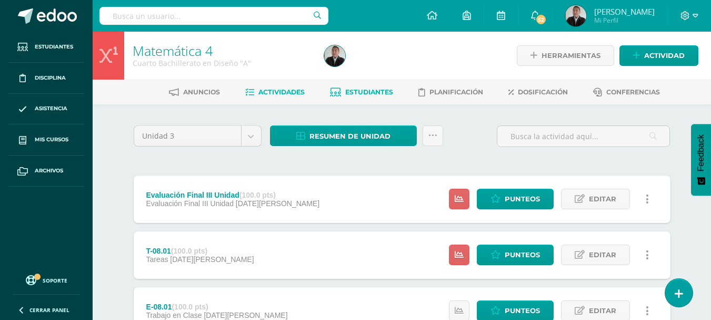
click at [367, 92] on span "Estudiantes" at bounding box center [369, 92] width 48 height 8
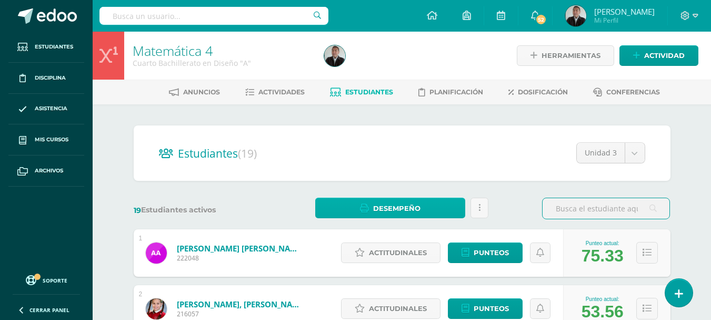
scroll to position [53, 0]
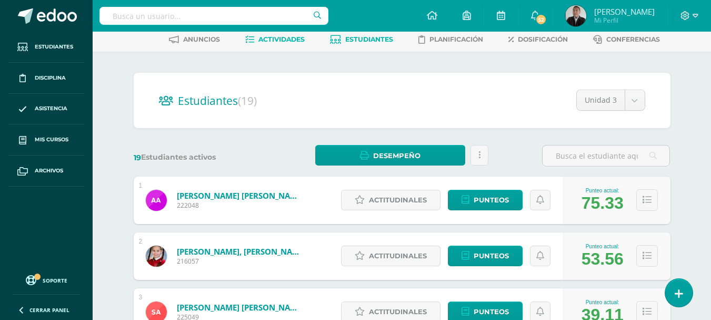
click at [275, 41] on span "Actividades" at bounding box center [281, 39] width 46 height 8
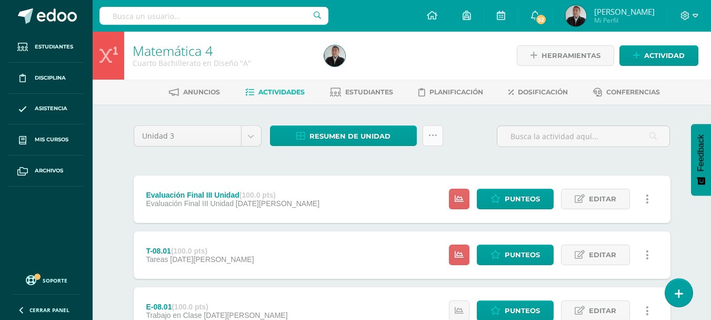
click at [437, 138] on link at bounding box center [433, 135] width 21 height 21
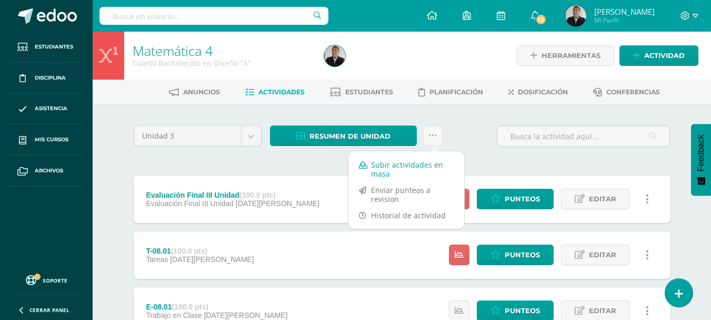
click at [393, 164] on link "Subir actividades en masa" at bounding box center [406, 168] width 116 height 25
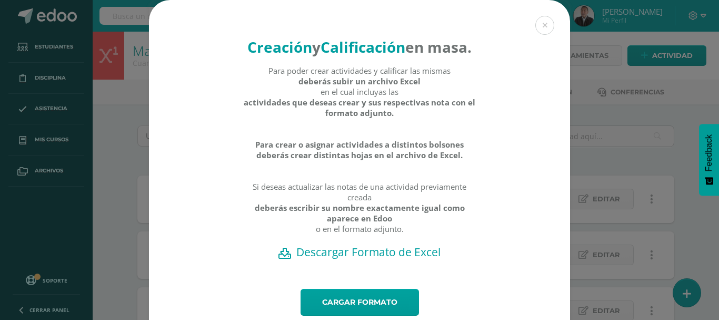
scroll to position [55, 0]
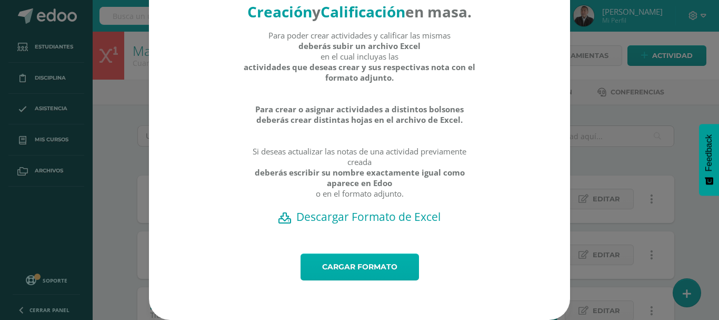
click at [358, 270] on link "Cargar formato" at bounding box center [360, 266] width 118 height 27
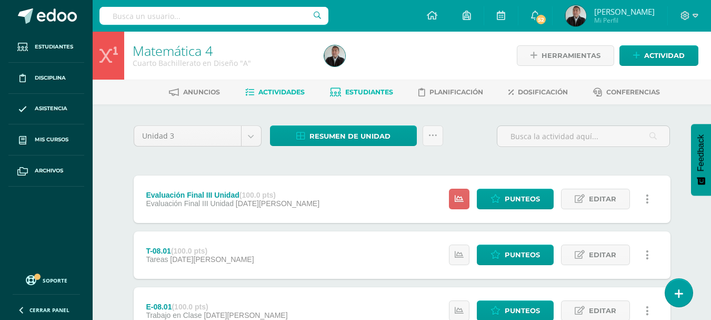
click at [365, 92] on span "Estudiantes" at bounding box center [369, 92] width 48 height 8
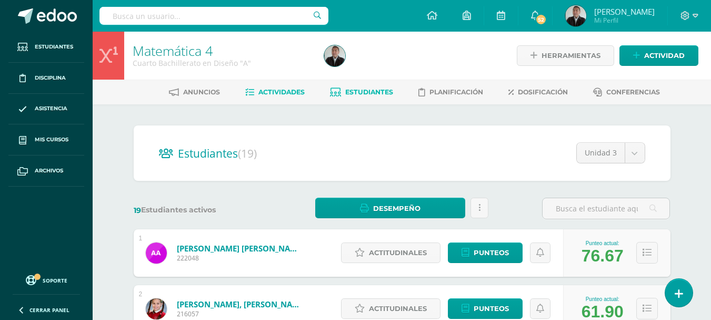
click at [290, 92] on span "Actividades" at bounding box center [281, 92] width 46 height 8
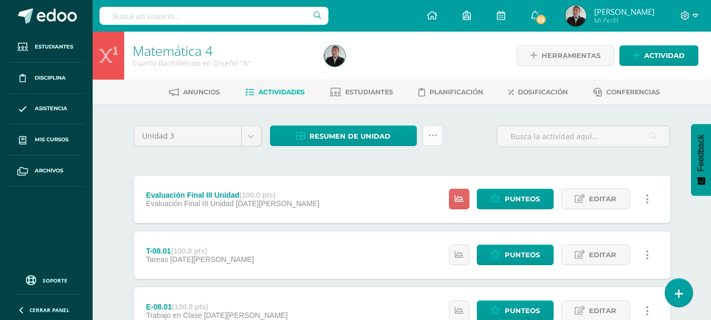
click at [441, 137] on link at bounding box center [433, 135] width 21 height 21
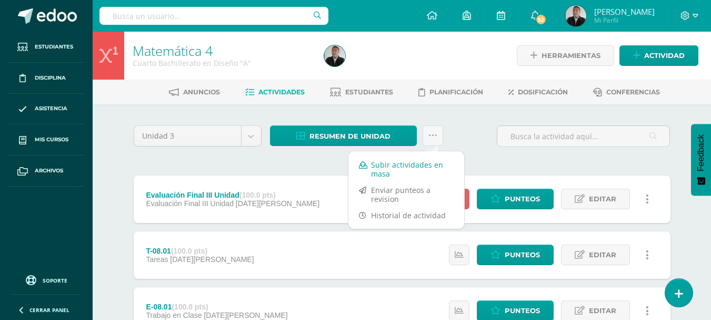
click at [422, 161] on link "Subir actividades en masa" at bounding box center [406, 168] width 116 height 25
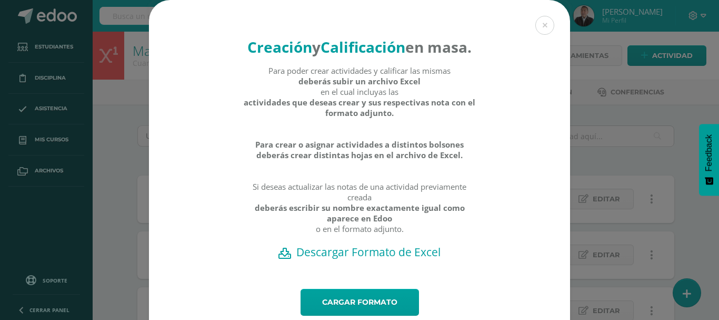
scroll to position [53, 0]
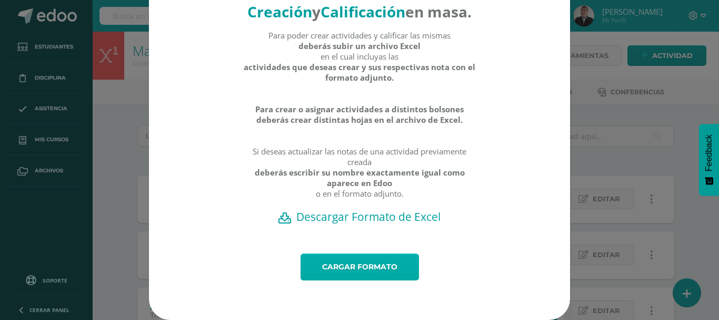
click at [362, 269] on link "Cargar formato" at bounding box center [360, 266] width 118 height 27
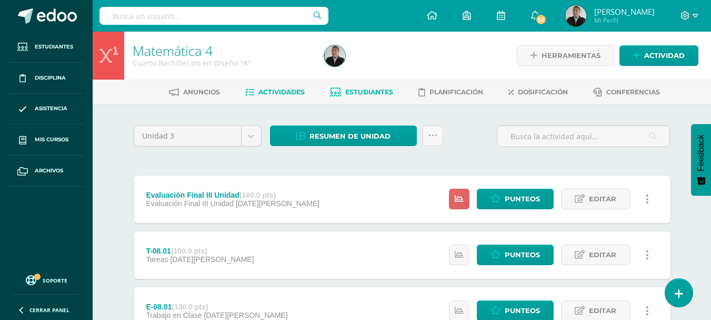
click at [379, 93] on span "Estudiantes" at bounding box center [369, 92] width 48 height 8
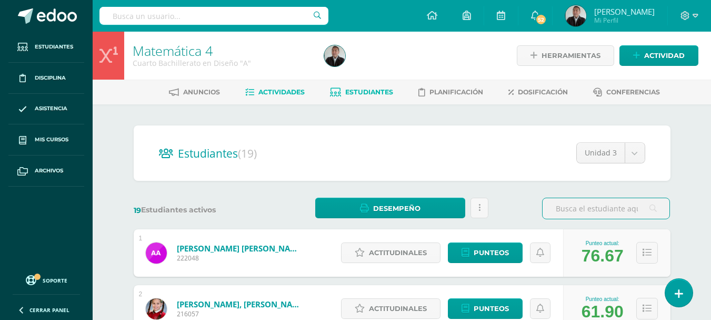
click at [295, 91] on span "Actividades" at bounding box center [281, 92] width 46 height 8
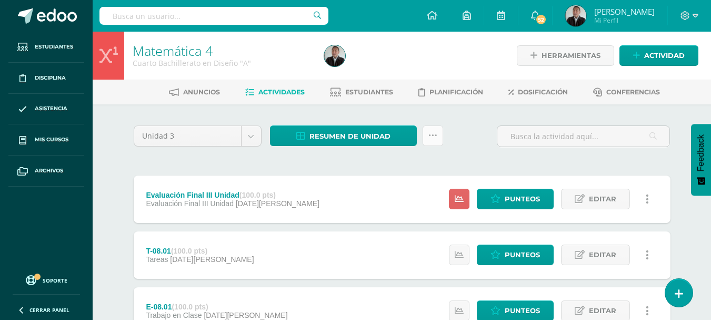
click at [435, 142] on link at bounding box center [433, 135] width 21 height 21
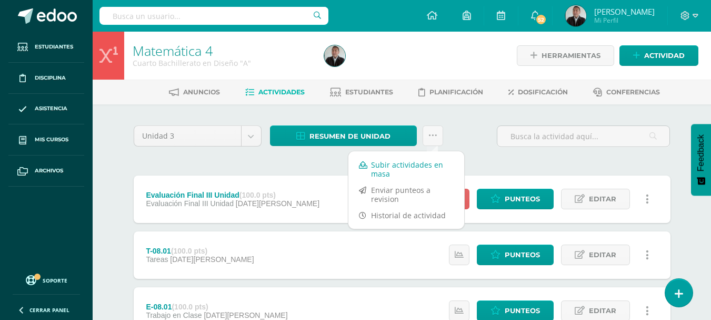
click at [402, 165] on link "Subir actividades en masa" at bounding box center [406, 168] width 116 height 25
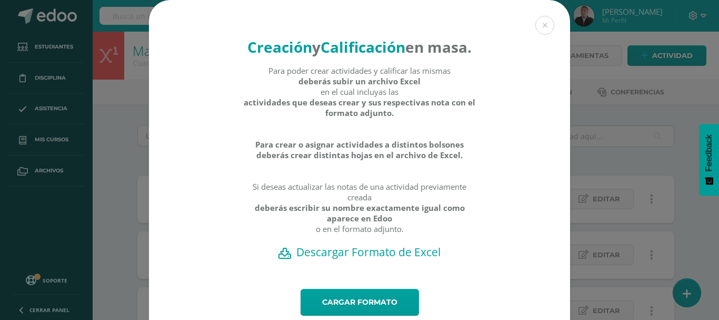
scroll to position [53, 0]
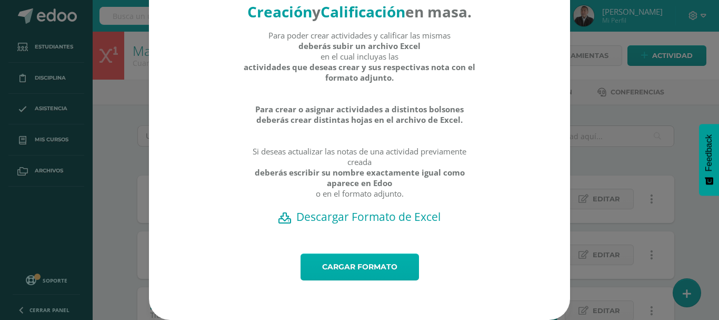
click at [330, 271] on link "Cargar formato" at bounding box center [360, 266] width 118 height 27
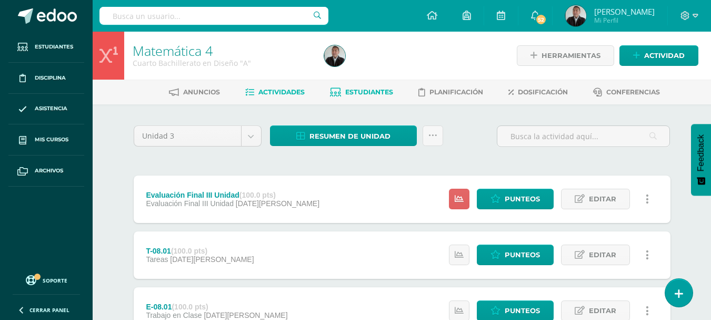
click at [364, 95] on span "Estudiantes" at bounding box center [369, 92] width 48 height 8
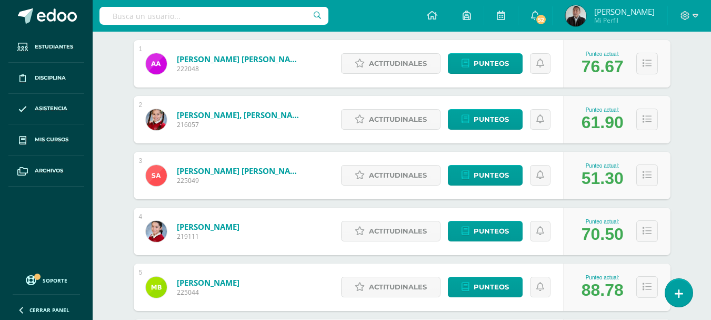
scroll to position [136, 0]
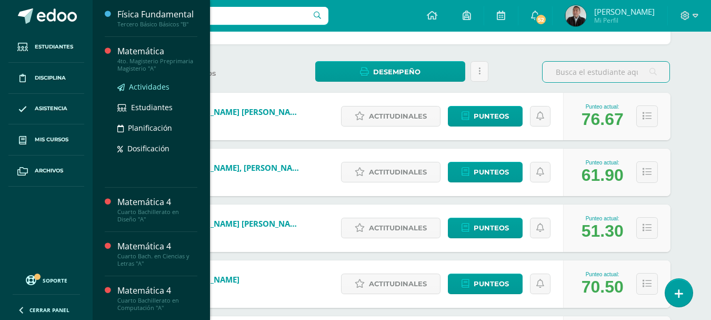
click at [152, 92] on span "Actividades" at bounding box center [149, 87] width 41 height 10
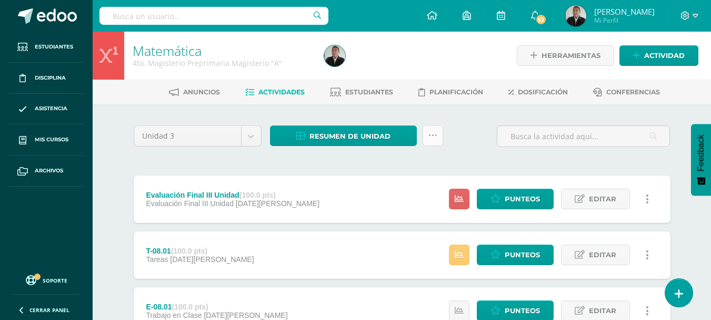
click at [429, 136] on icon at bounding box center [432, 135] width 9 height 9
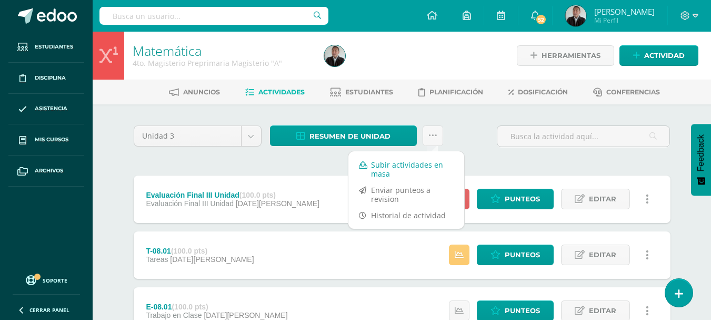
click at [408, 163] on link "Subir actividades en masa" at bounding box center [406, 168] width 116 height 25
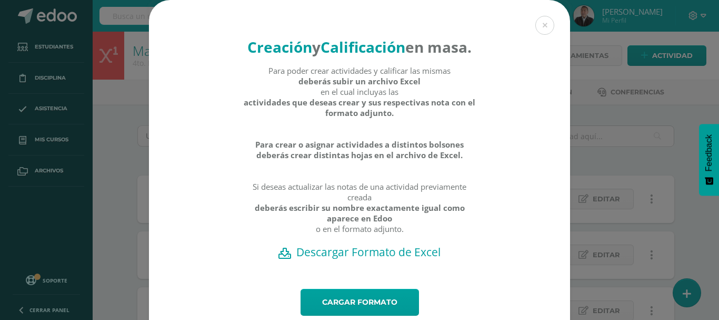
scroll to position [55, 0]
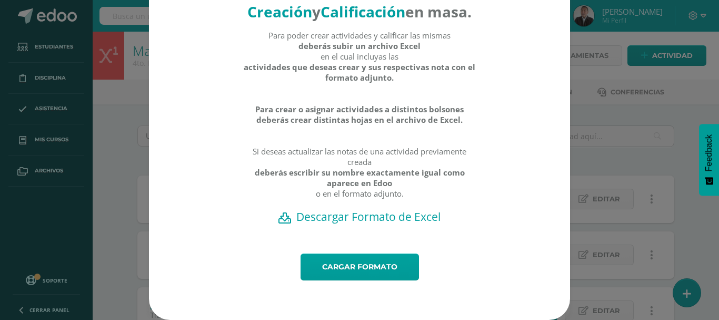
click at [352, 217] on h2 "Descargar Formato de Excel" at bounding box center [359, 216] width 384 height 15
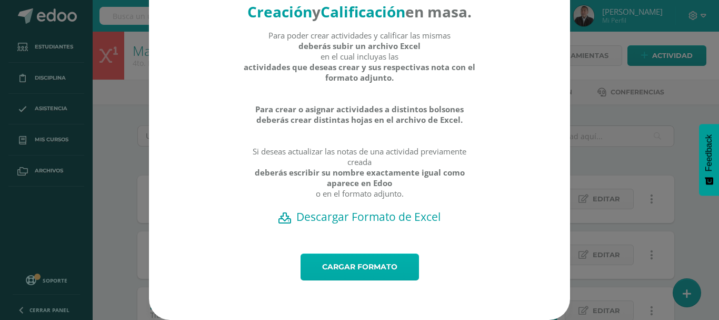
click at [343, 271] on link "Cargar formato" at bounding box center [360, 266] width 118 height 27
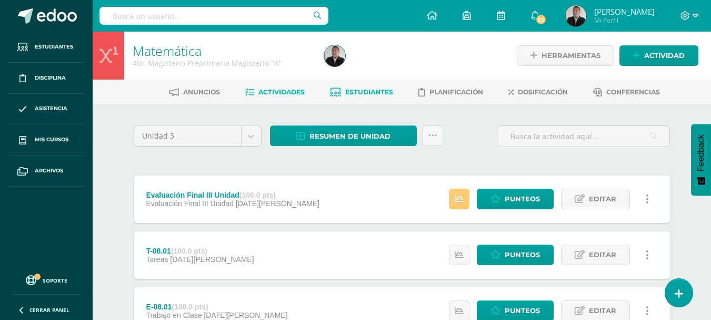
click at [362, 91] on span "Estudiantes" at bounding box center [369, 92] width 48 height 8
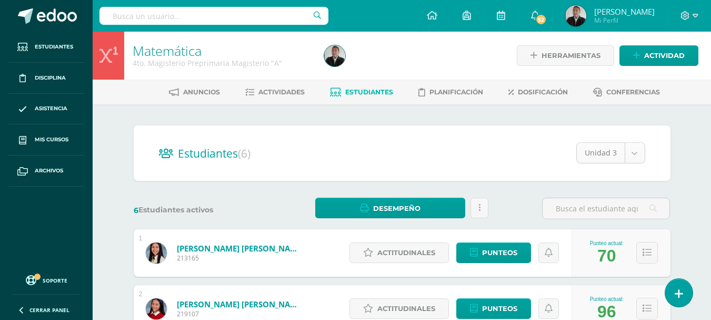
click at [636, 148] on body "Estudiantes Disciplina Asistencia Mis cursos Archivos Soporte Ayuda Reportar un…" at bounding box center [355, 312] width 711 height 625
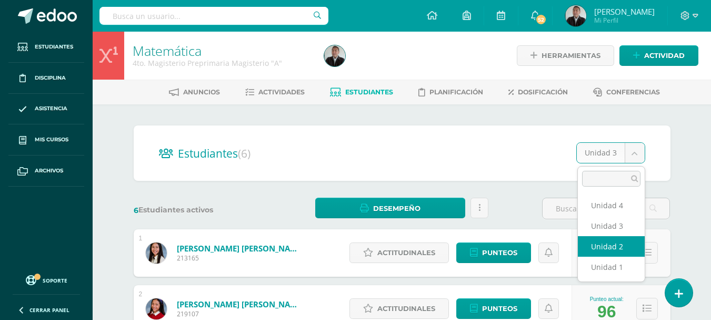
scroll to position [53, 0]
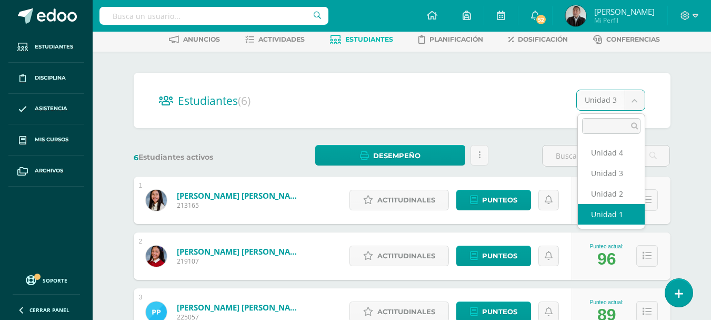
select select "/dashboard/teacher/section/2767/students/?unit=173757"
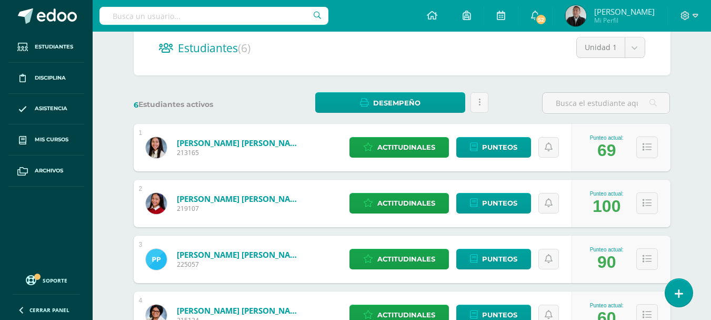
scroll to position [53, 0]
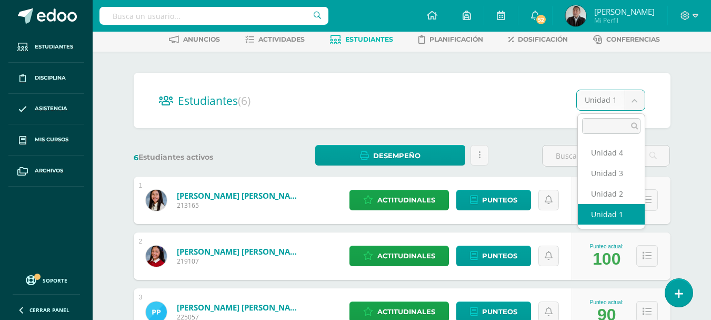
click at [636, 105] on body "Estudiantes Disciplina Asistencia Mis cursos Archivos Soporte Ayuda Reportar un…" at bounding box center [355, 259] width 711 height 625
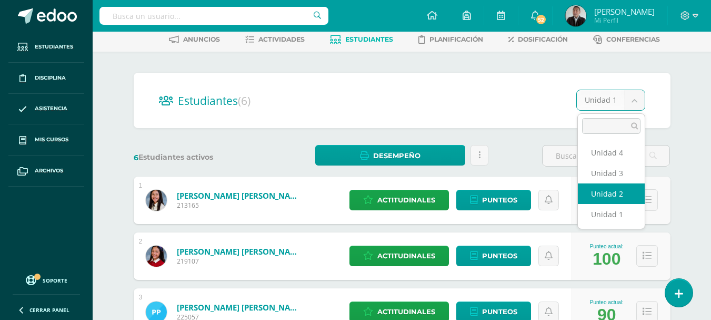
select select "/dashboard/teacher/section/2767/students/?unit=173760"
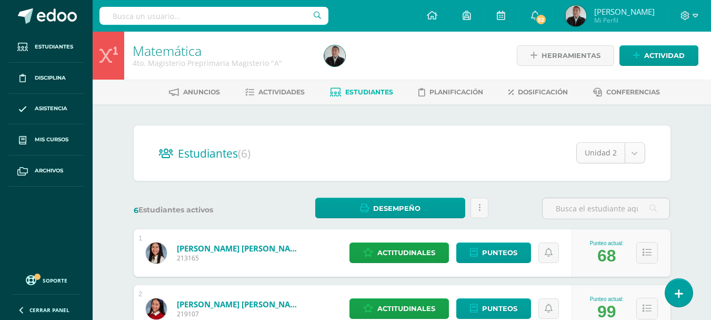
click at [633, 158] on body "Estudiantes Disciplina Asistencia Mis cursos Archivos Soporte Ayuda Reportar un…" at bounding box center [355, 312] width 711 height 625
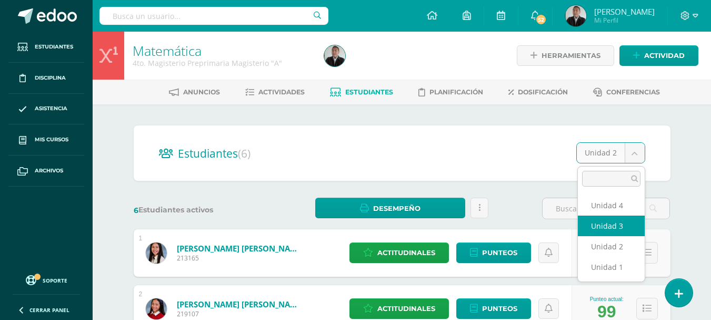
select select "/dashboard/teacher/section/2767/students/?unit=173761"
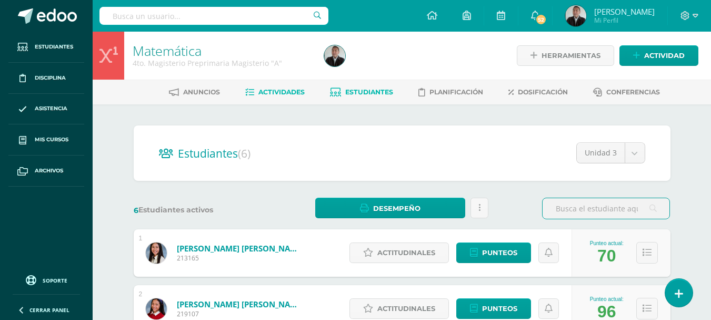
click at [291, 87] on link "Actividades" at bounding box center [274, 92] width 59 height 17
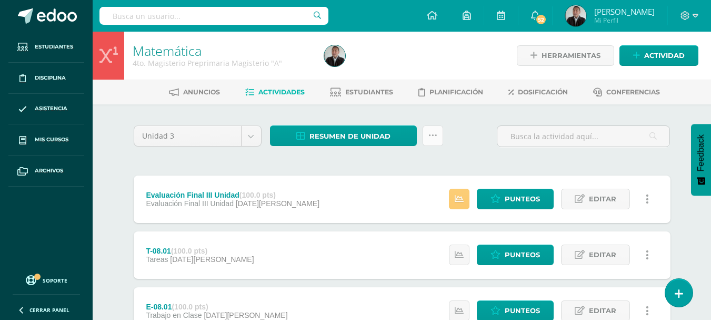
click at [437, 141] on link at bounding box center [433, 135] width 21 height 21
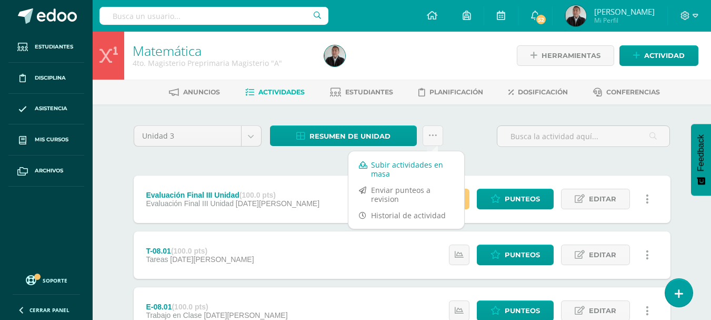
click at [416, 163] on link "Subir actividades en masa" at bounding box center [406, 168] width 116 height 25
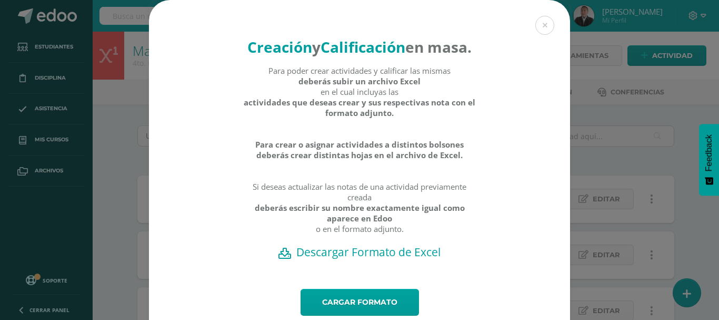
scroll to position [55, 0]
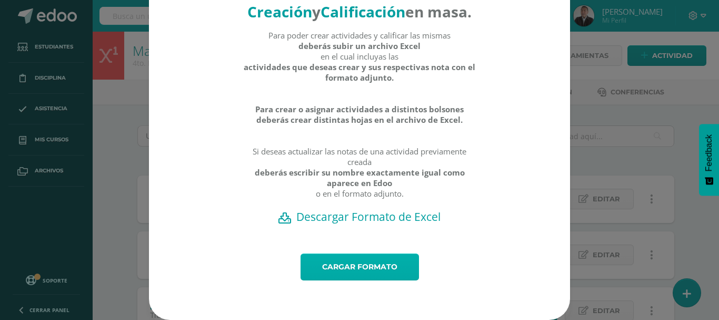
click at [361, 270] on link "Cargar formato" at bounding box center [360, 266] width 118 height 27
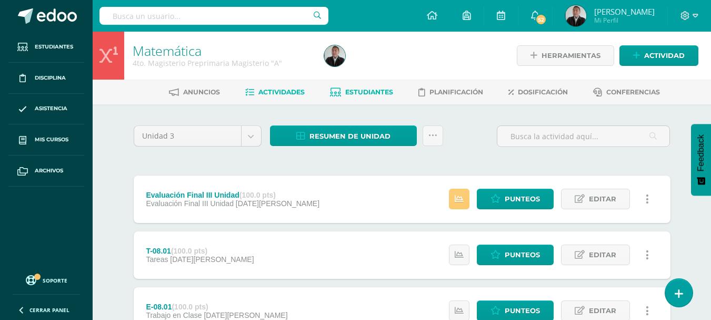
click at [373, 89] on span "Estudiantes" at bounding box center [369, 92] width 48 height 8
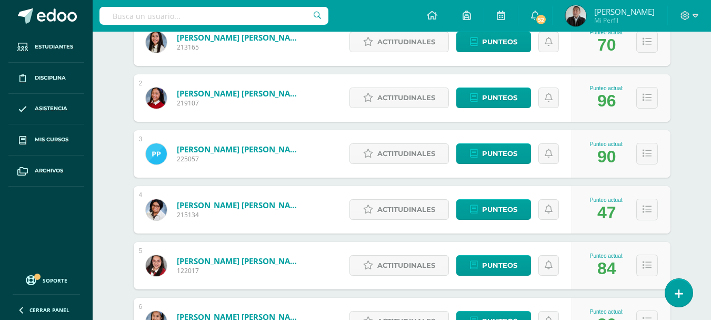
scroll to position [105, 0]
